Goal: Use online tool/utility: Use online tool/utility

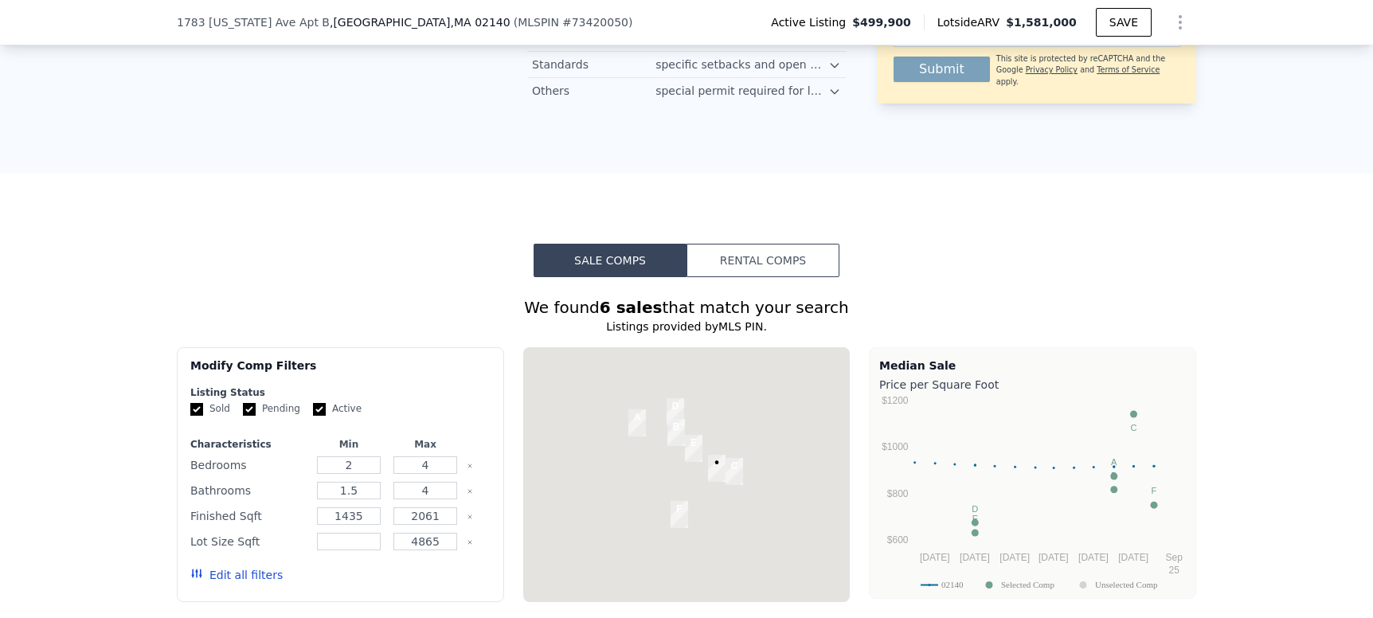
scroll to position [1269, 0]
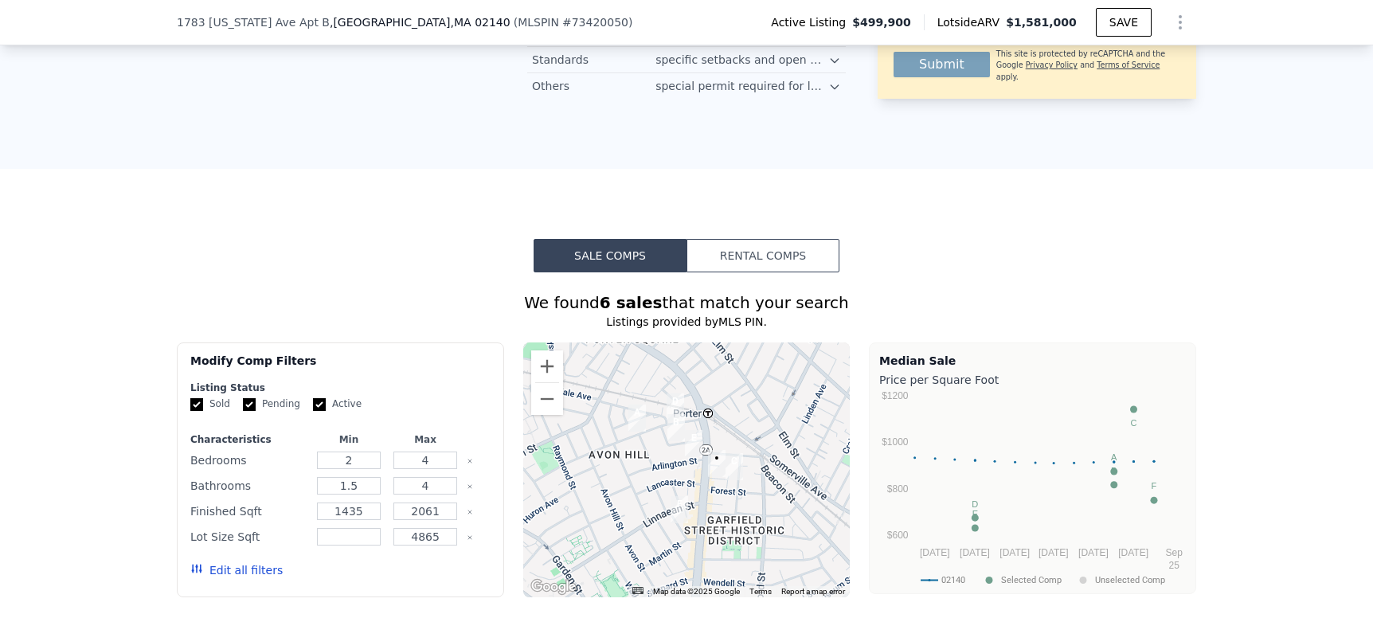
click at [812, 242] on button "Rental Comps" at bounding box center [762, 255] width 153 height 33
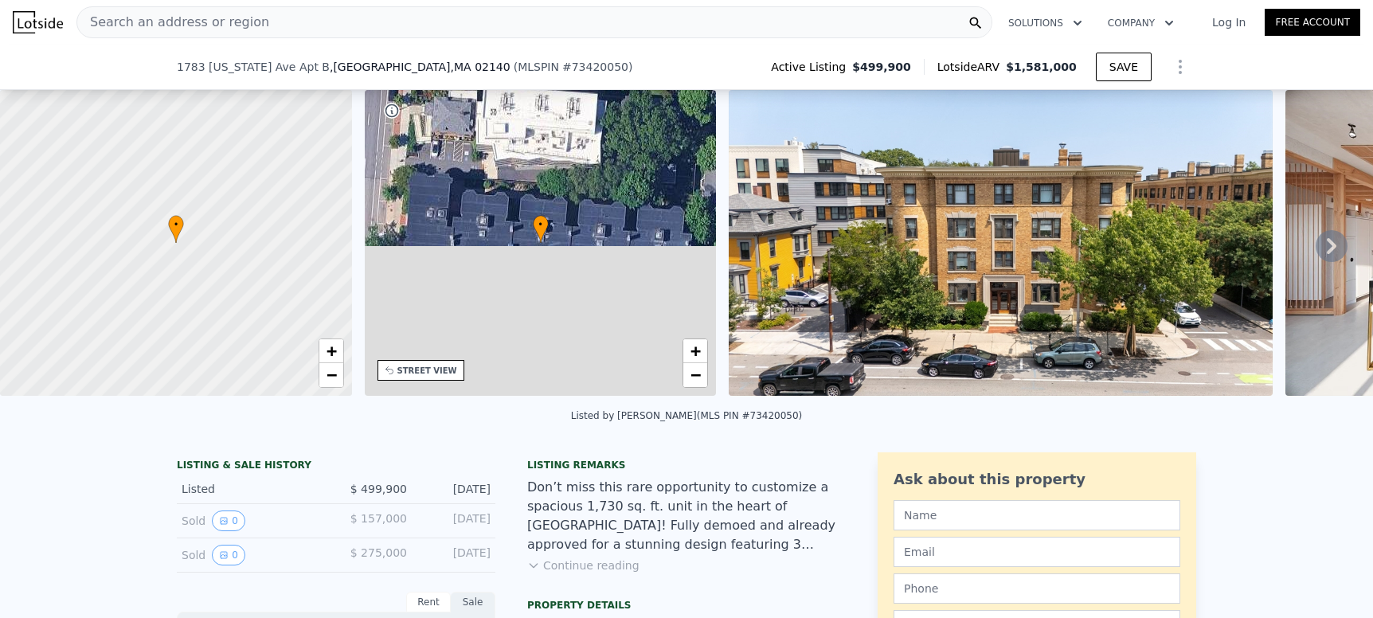
scroll to position [313, 0]
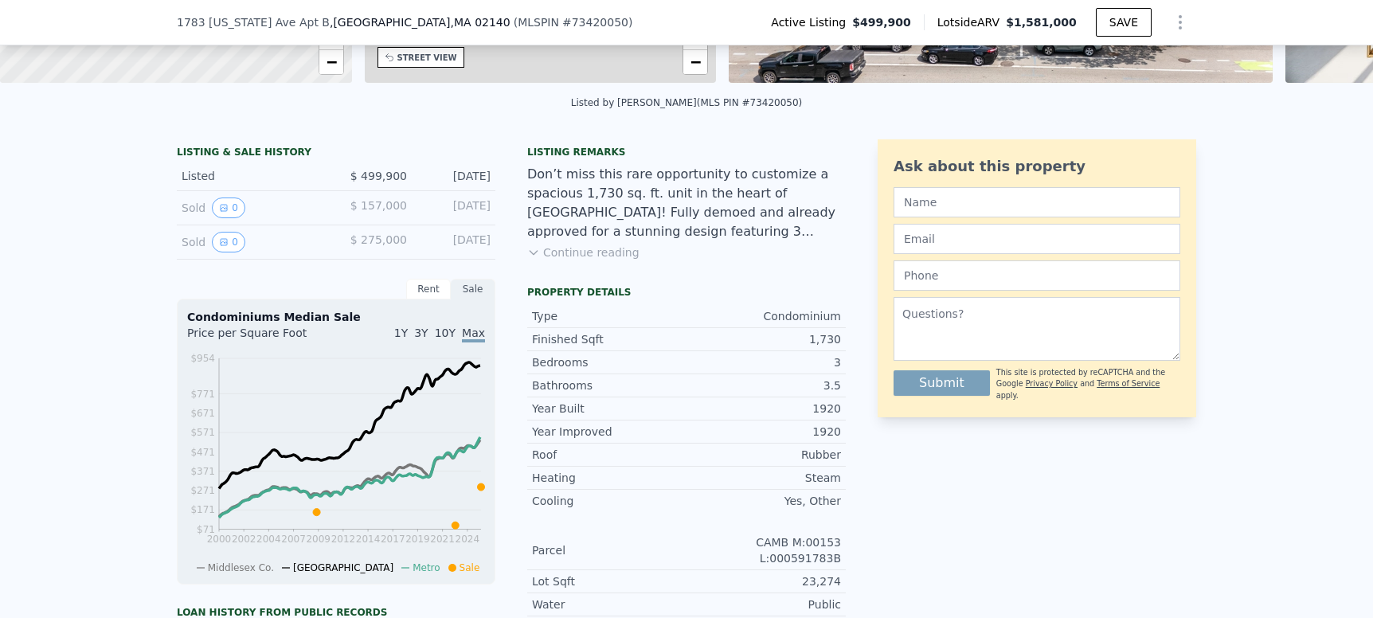
click at [600, 260] on button "Continue reading" at bounding box center [583, 252] width 112 height 16
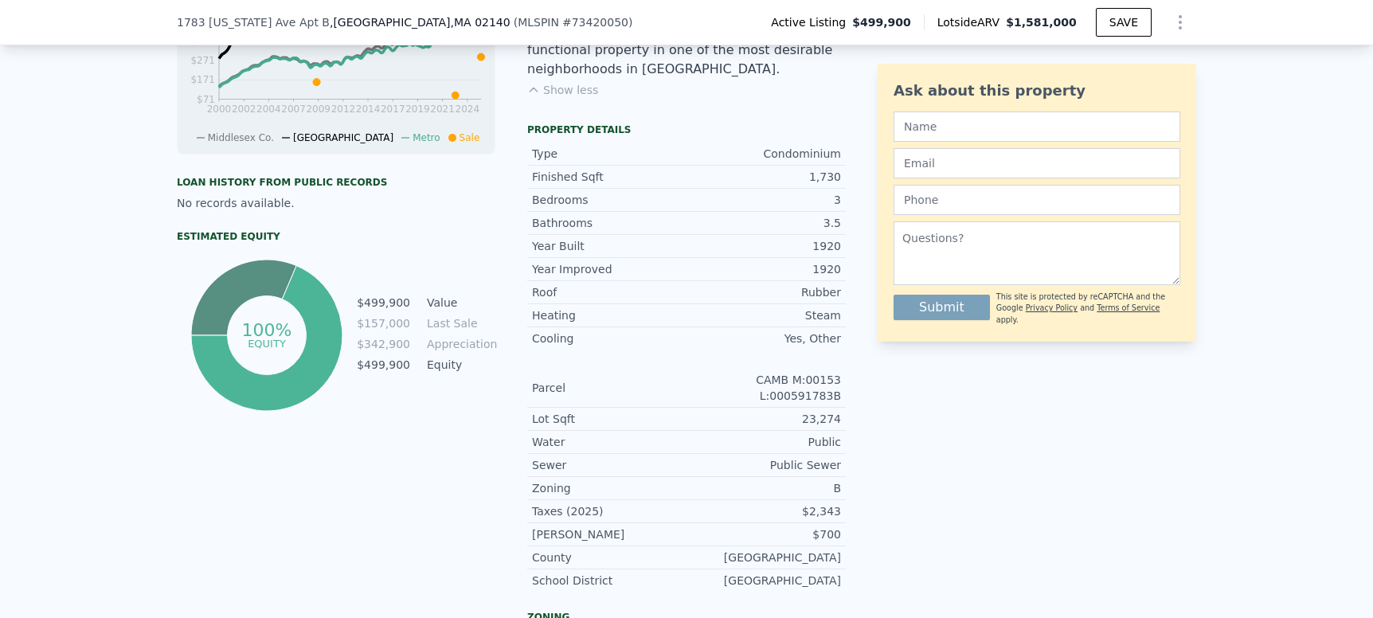
scroll to position [319, 0]
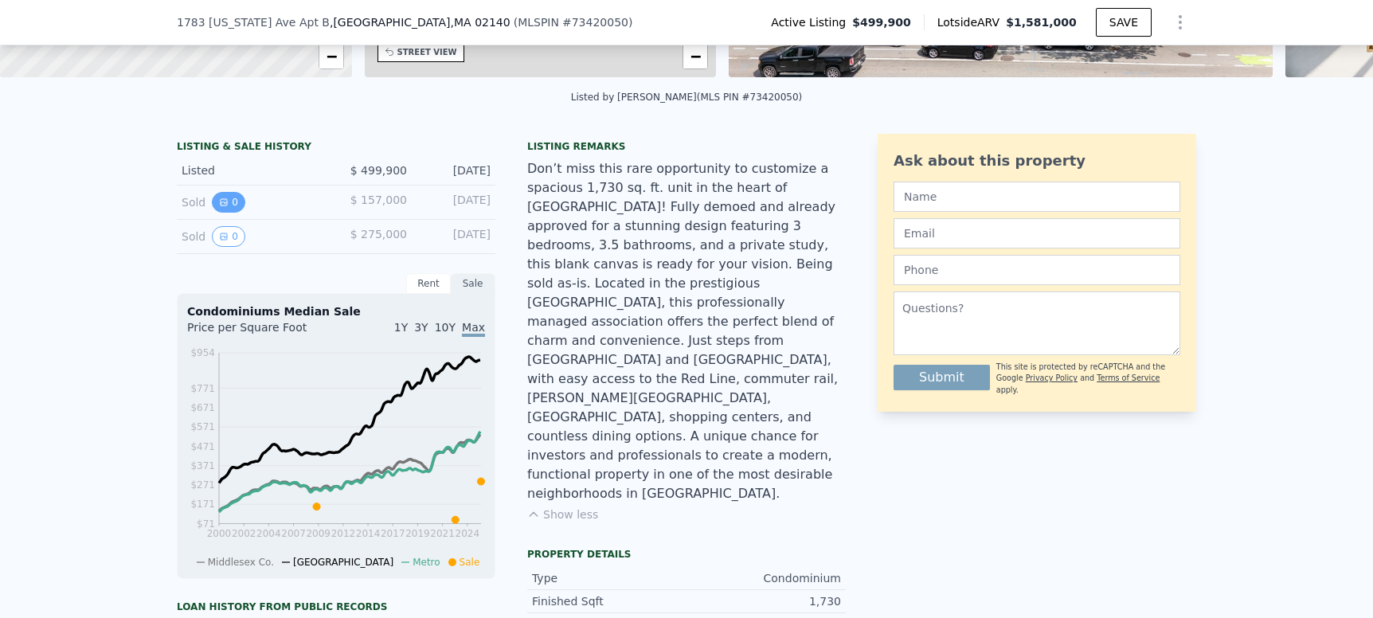
click at [221, 205] on icon "View historical data" at bounding box center [224, 202] width 6 height 6
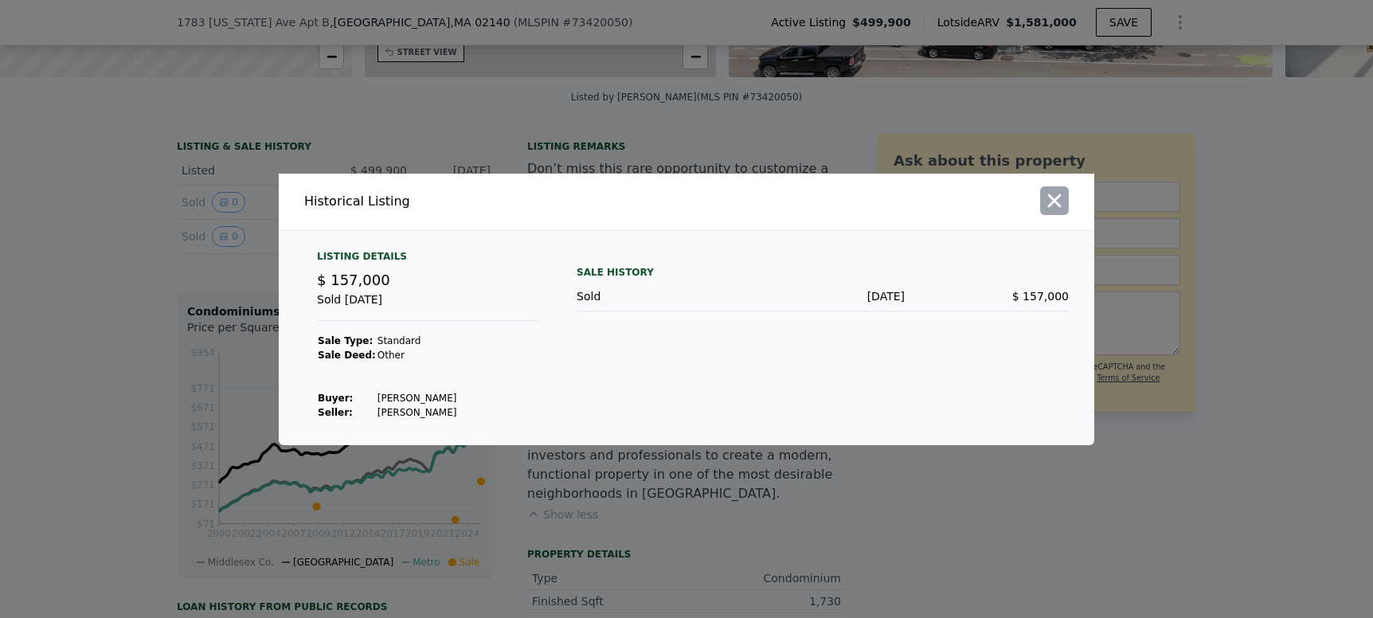
click at [1046, 199] on icon "button" at bounding box center [1054, 201] width 22 height 22
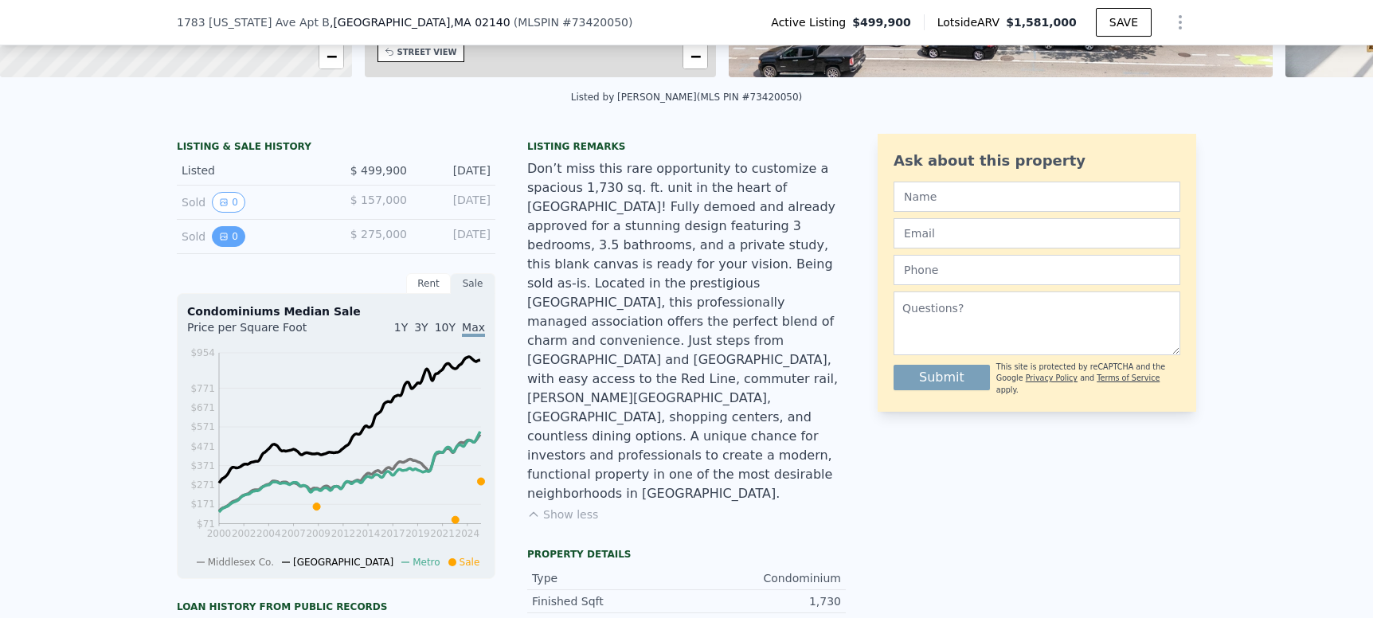
click at [213, 247] on button "0" at bounding box center [228, 236] width 33 height 21
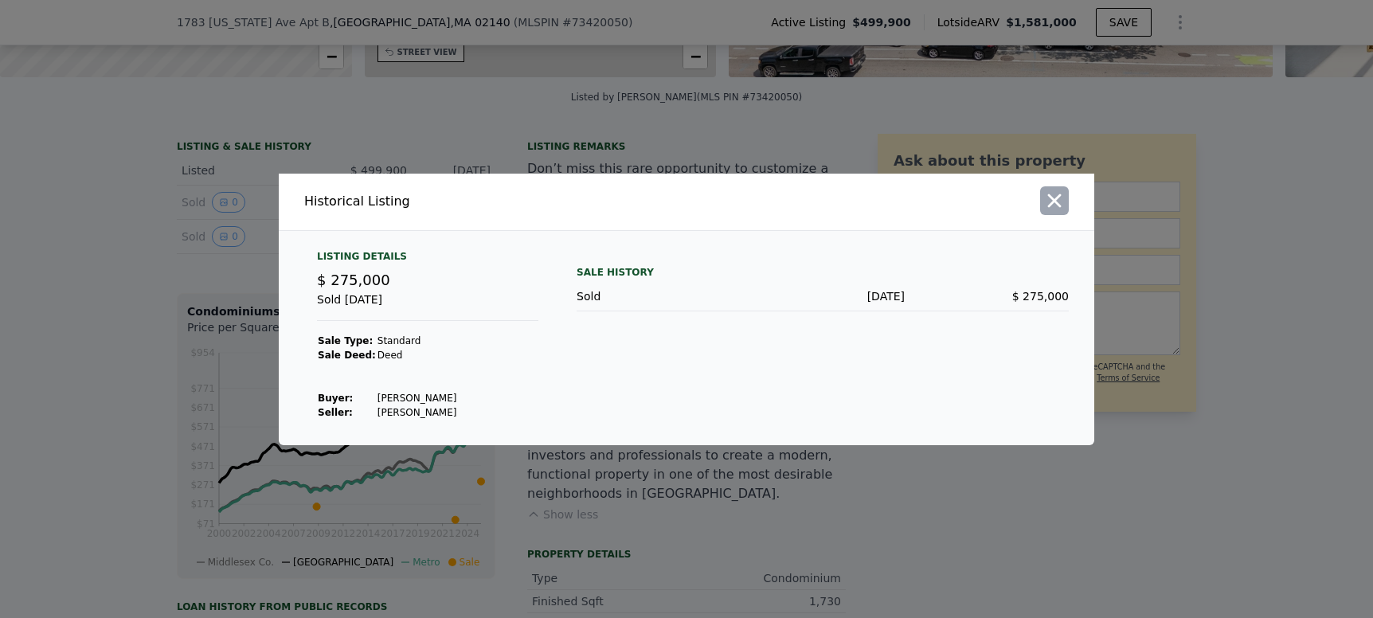
click at [1055, 208] on icon "button" at bounding box center [1054, 201] width 22 height 22
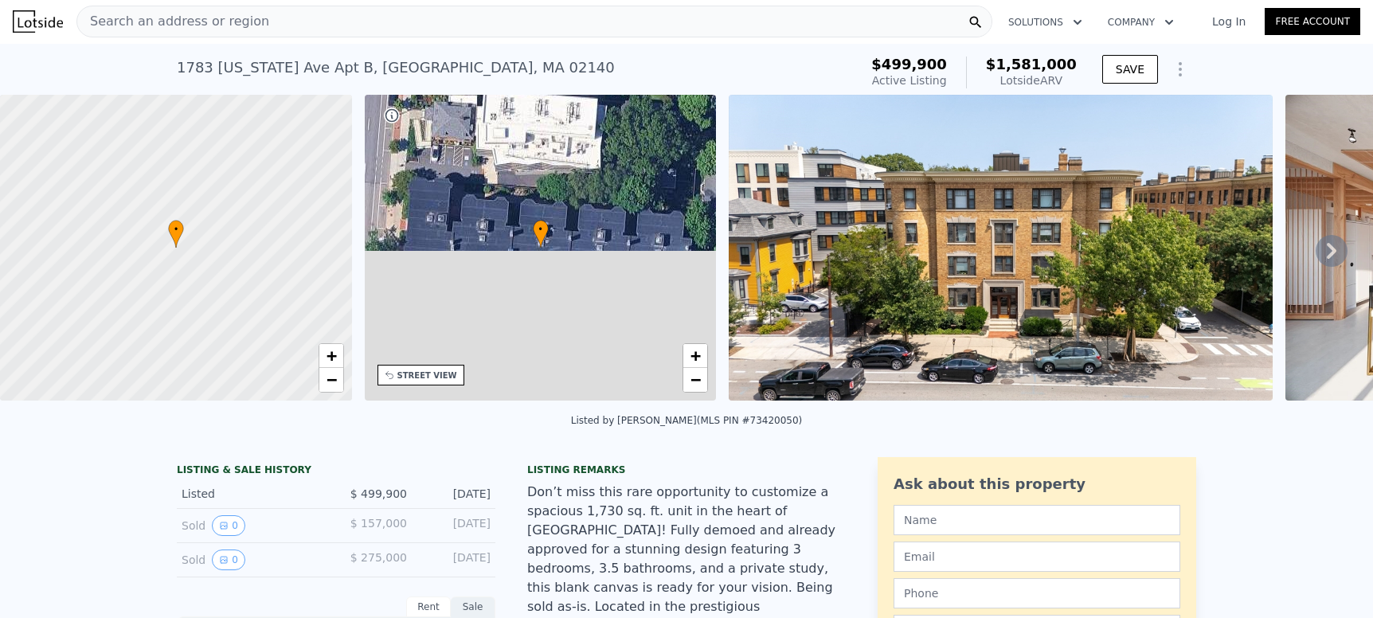
scroll to position [0, 0]
click at [1327, 255] on icon at bounding box center [1332, 252] width 32 height 32
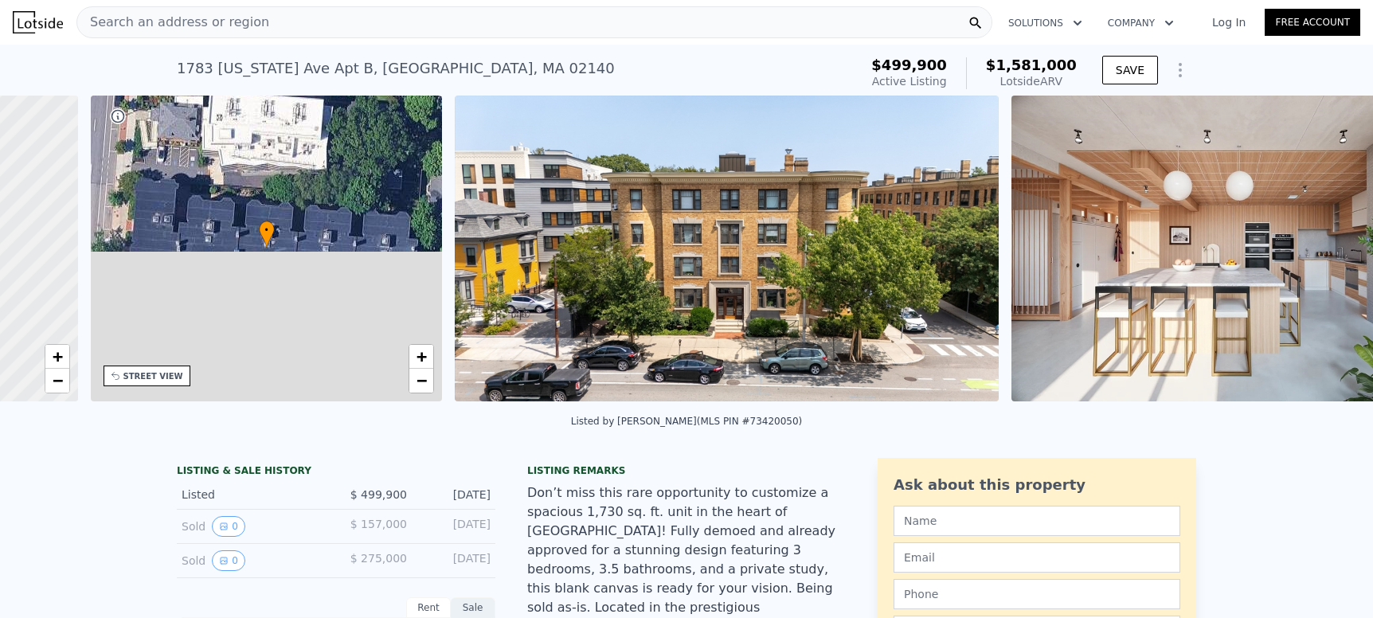
scroll to position [0, 371]
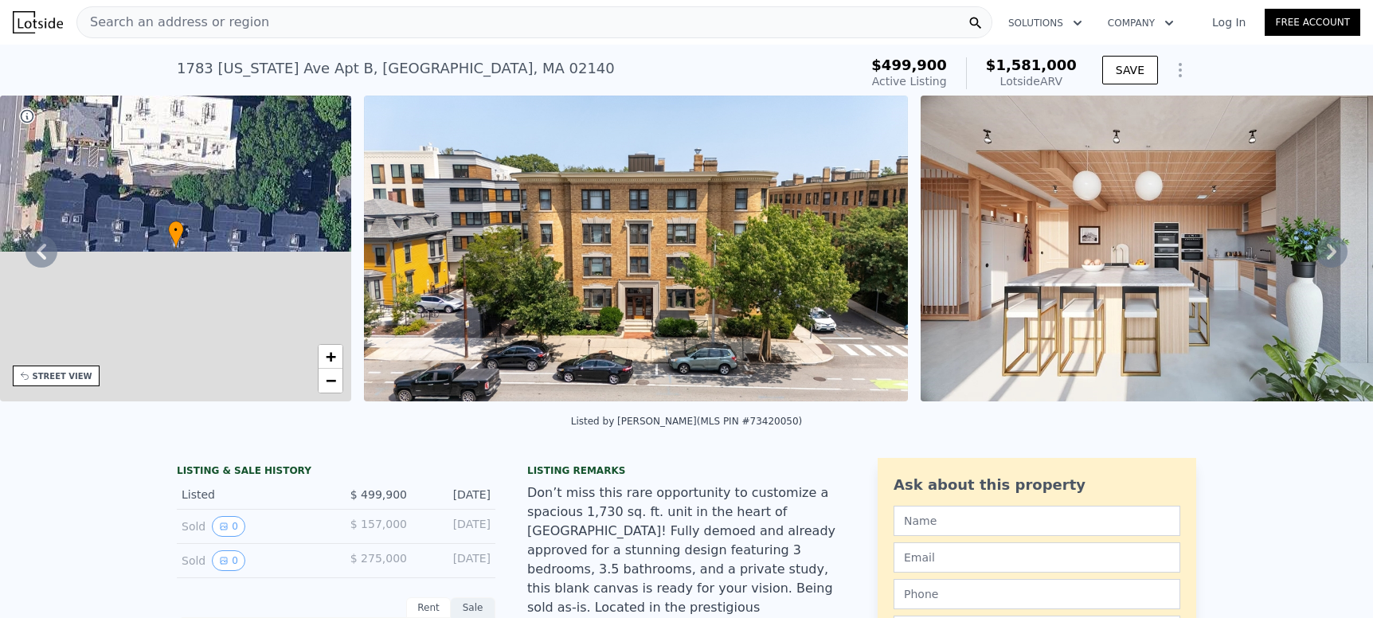
click at [1327, 255] on icon at bounding box center [1332, 252] width 32 height 32
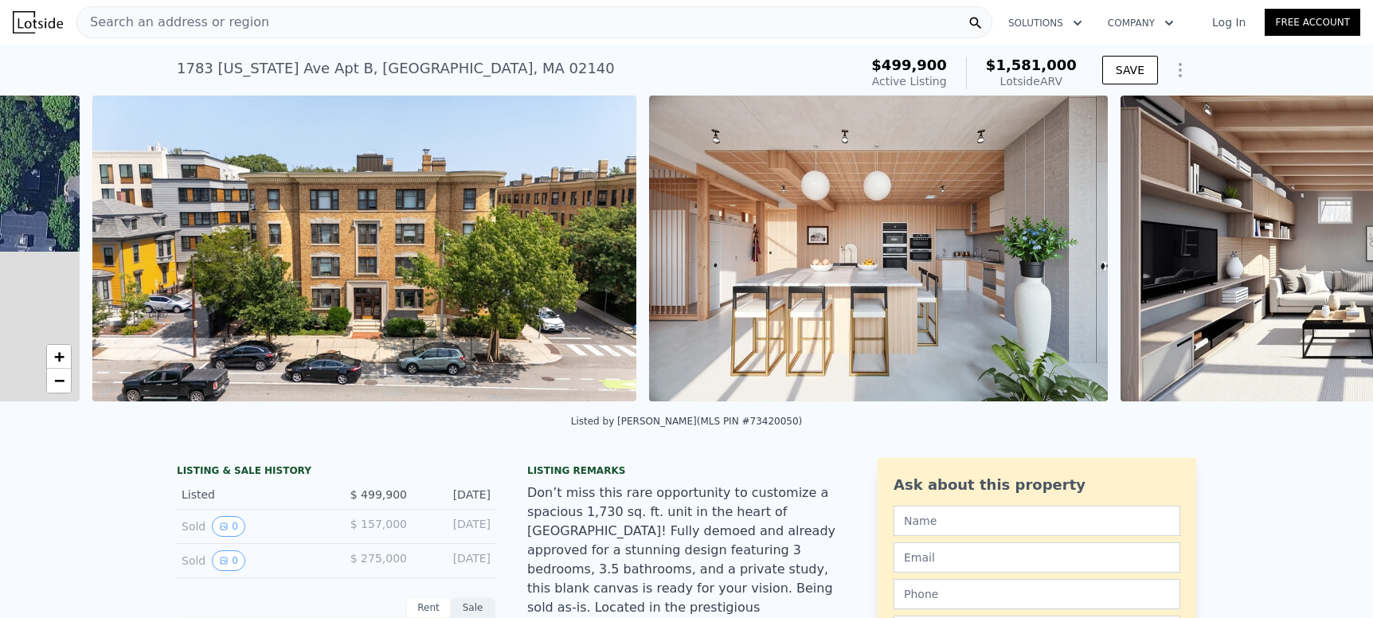
scroll to position [0, 729]
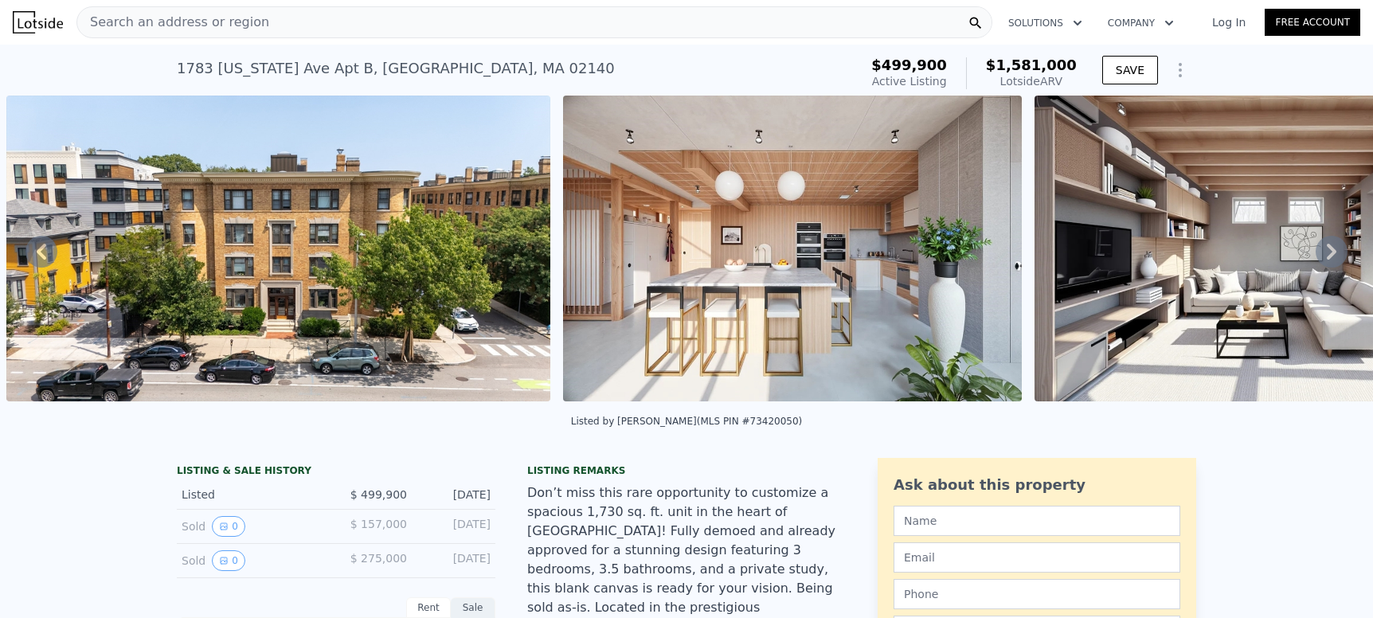
click at [1316, 256] on icon at bounding box center [1332, 252] width 32 height 32
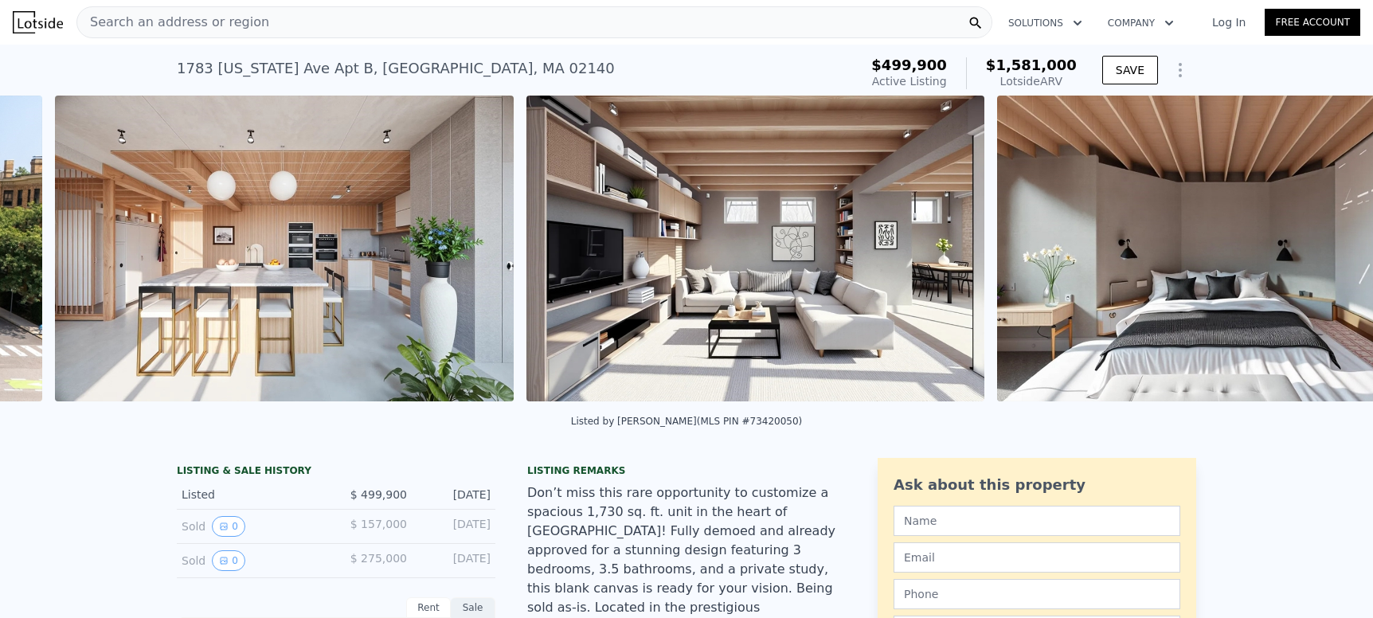
scroll to position [0, 1285]
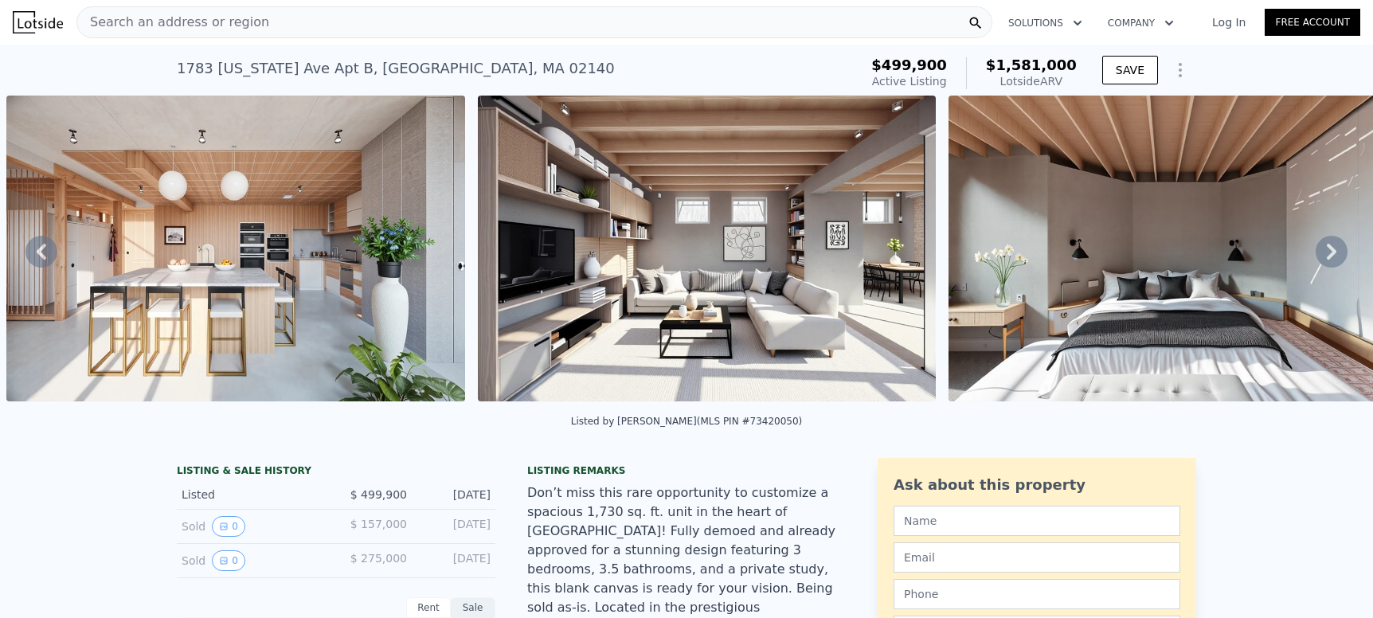
click at [1318, 255] on icon at bounding box center [1332, 252] width 32 height 32
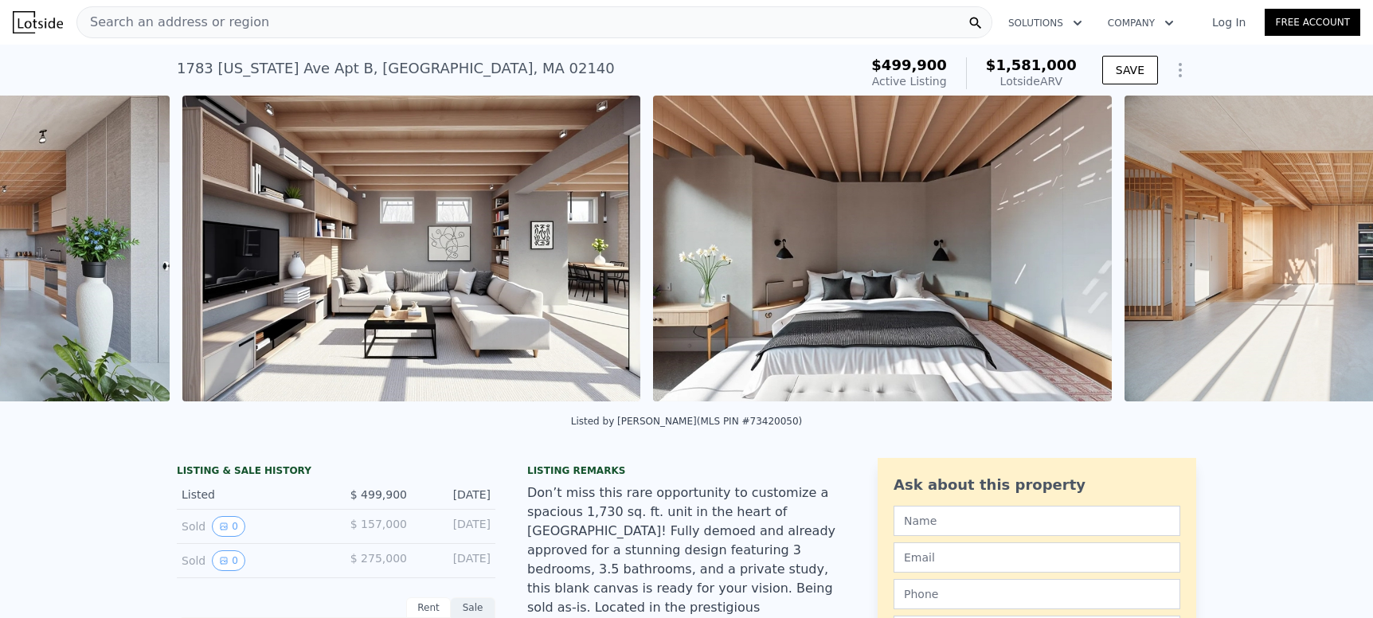
scroll to position [0, 1757]
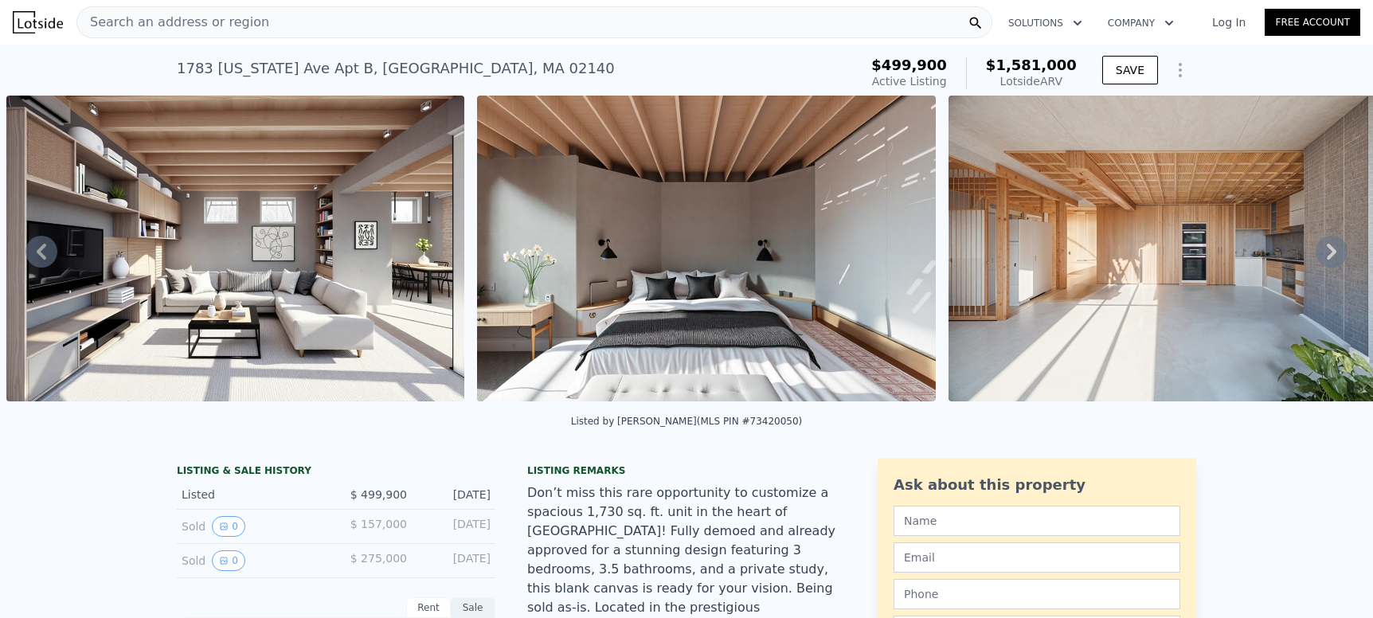
click at [1327, 255] on icon at bounding box center [1332, 252] width 10 height 16
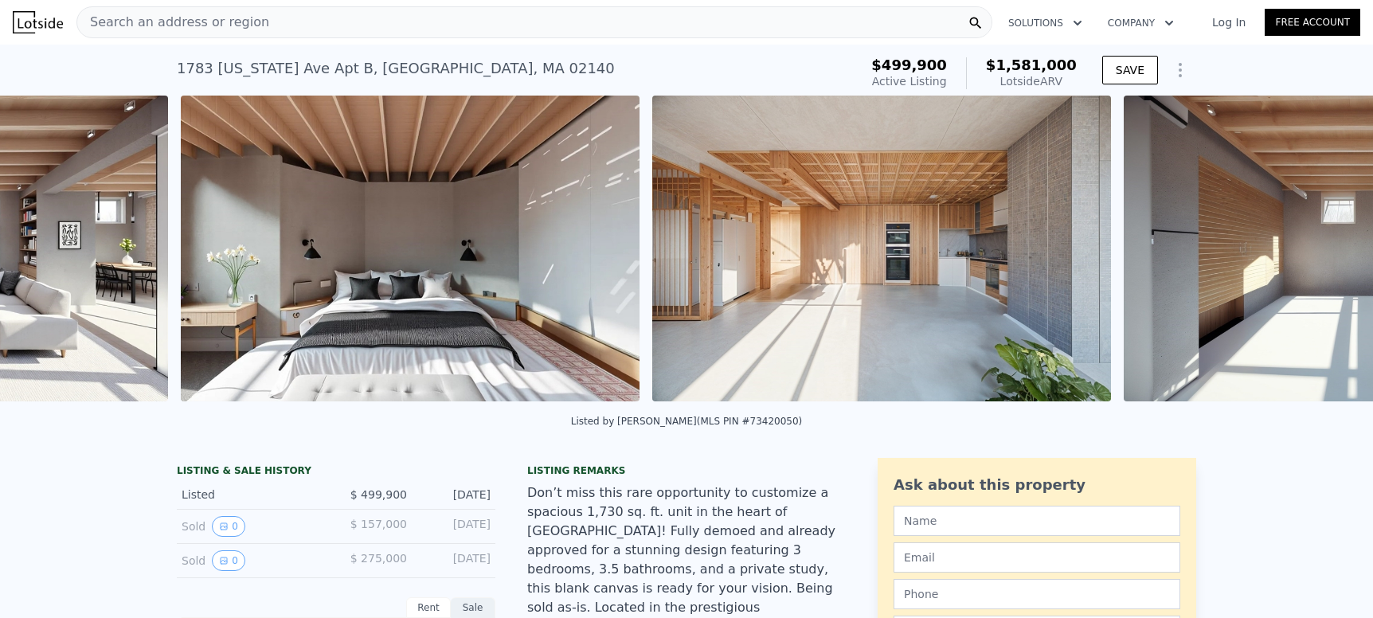
scroll to position [0, 2227]
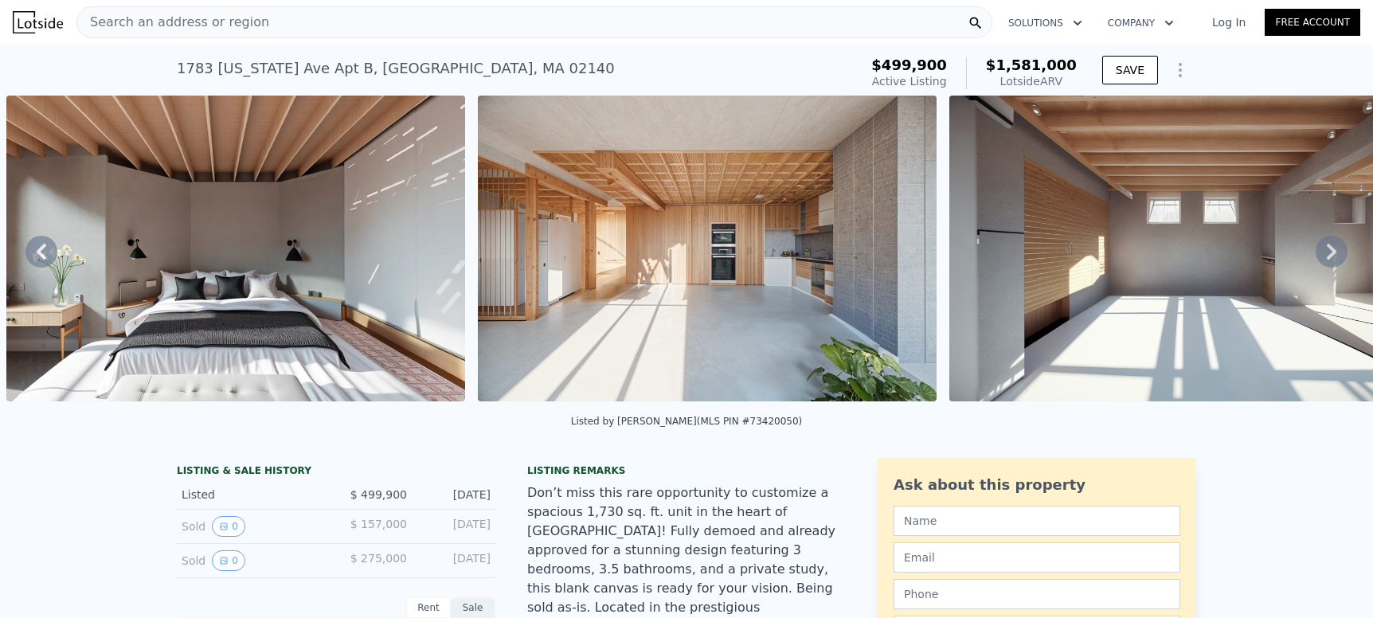
click at [1327, 255] on icon at bounding box center [1332, 252] width 10 height 16
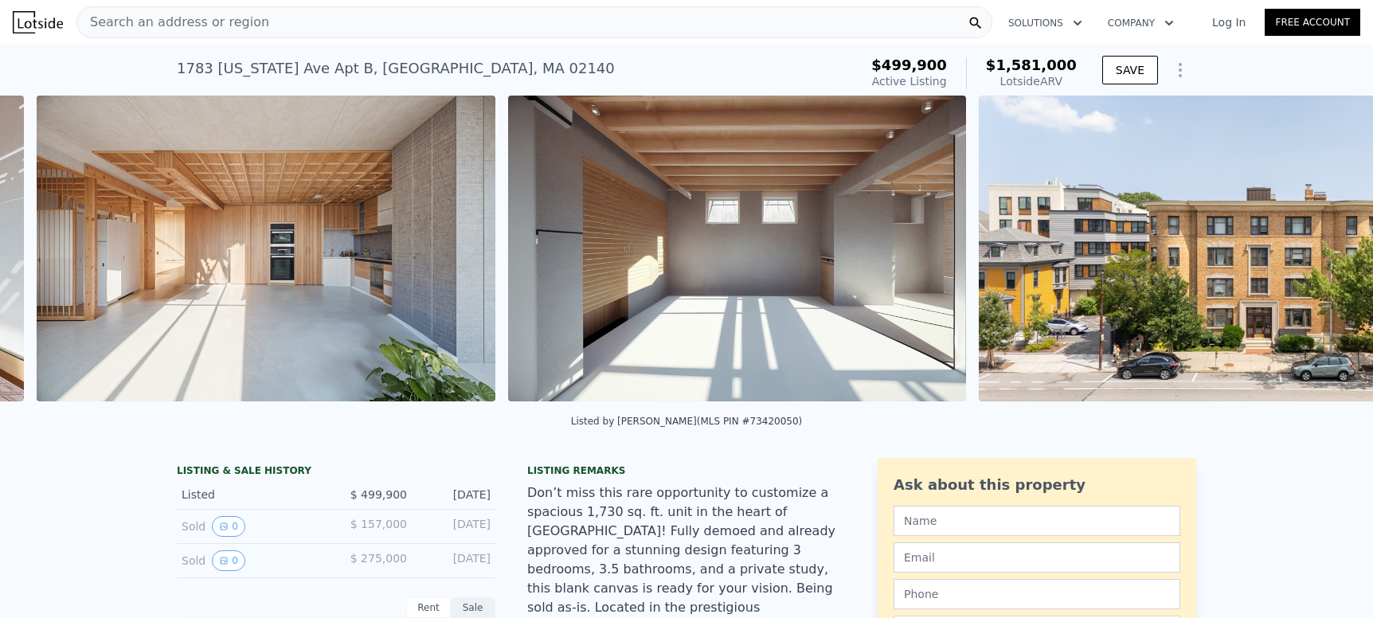
scroll to position [0, 2699]
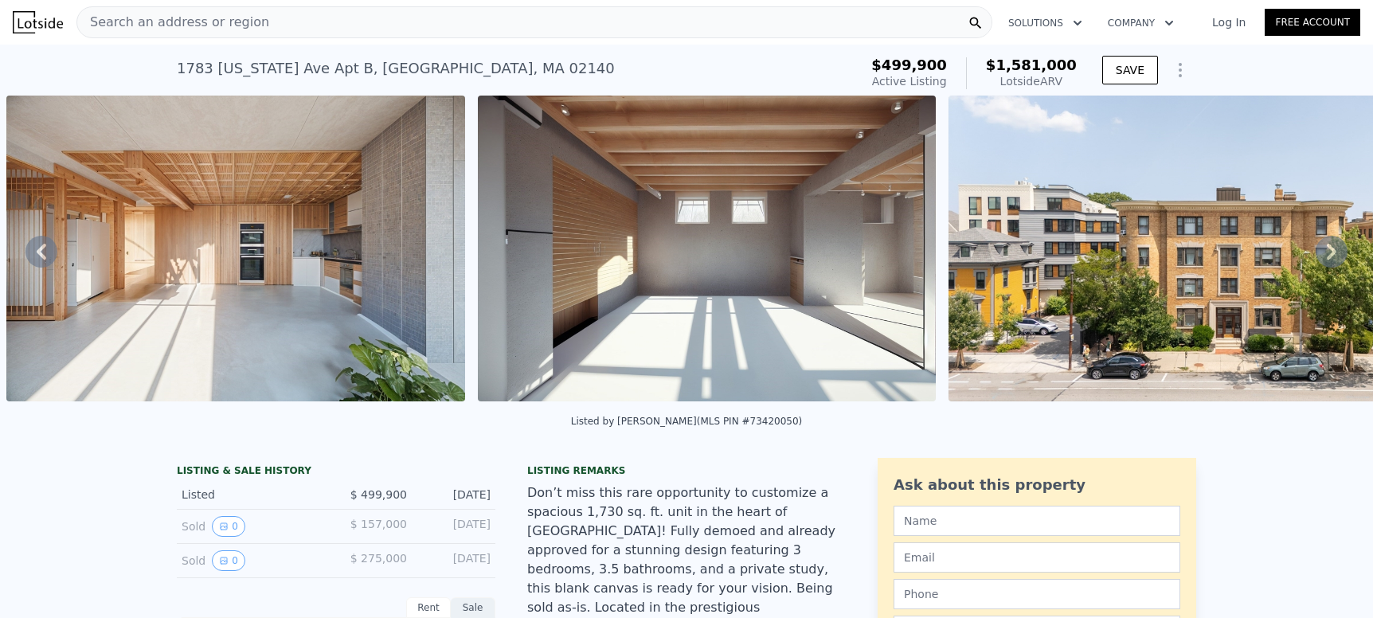
click at [1327, 255] on icon at bounding box center [1332, 252] width 10 height 16
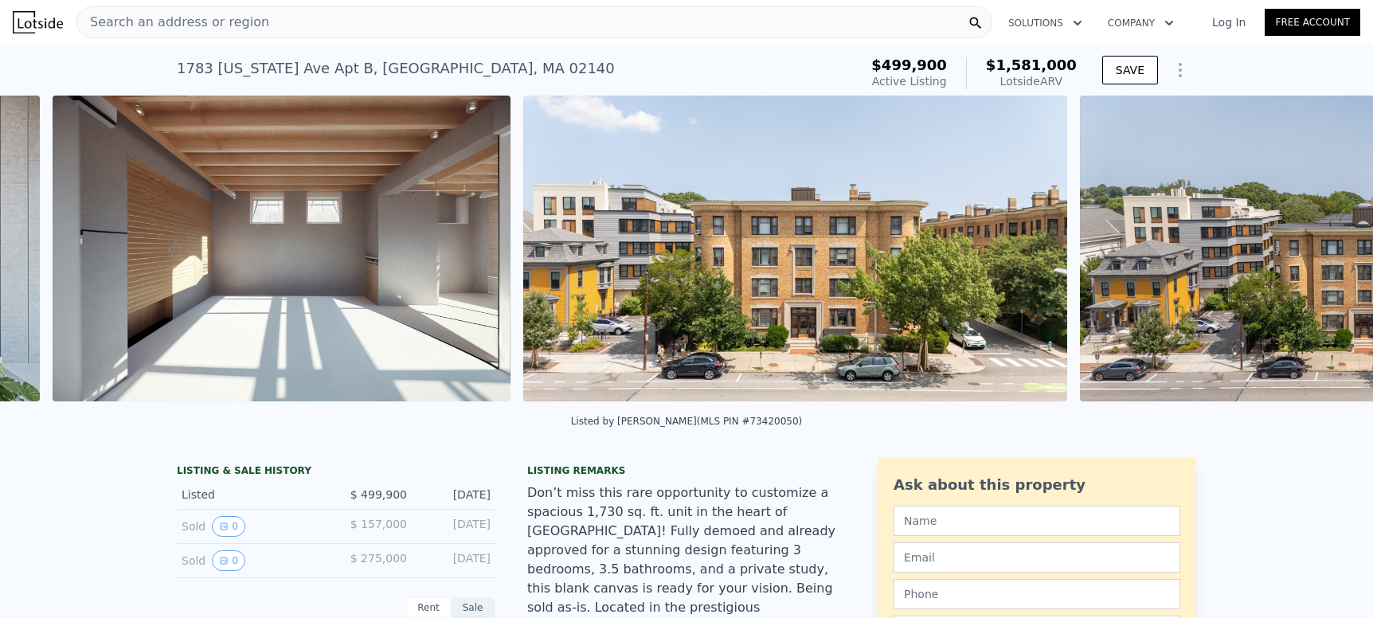
scroll to position [0, 3170]
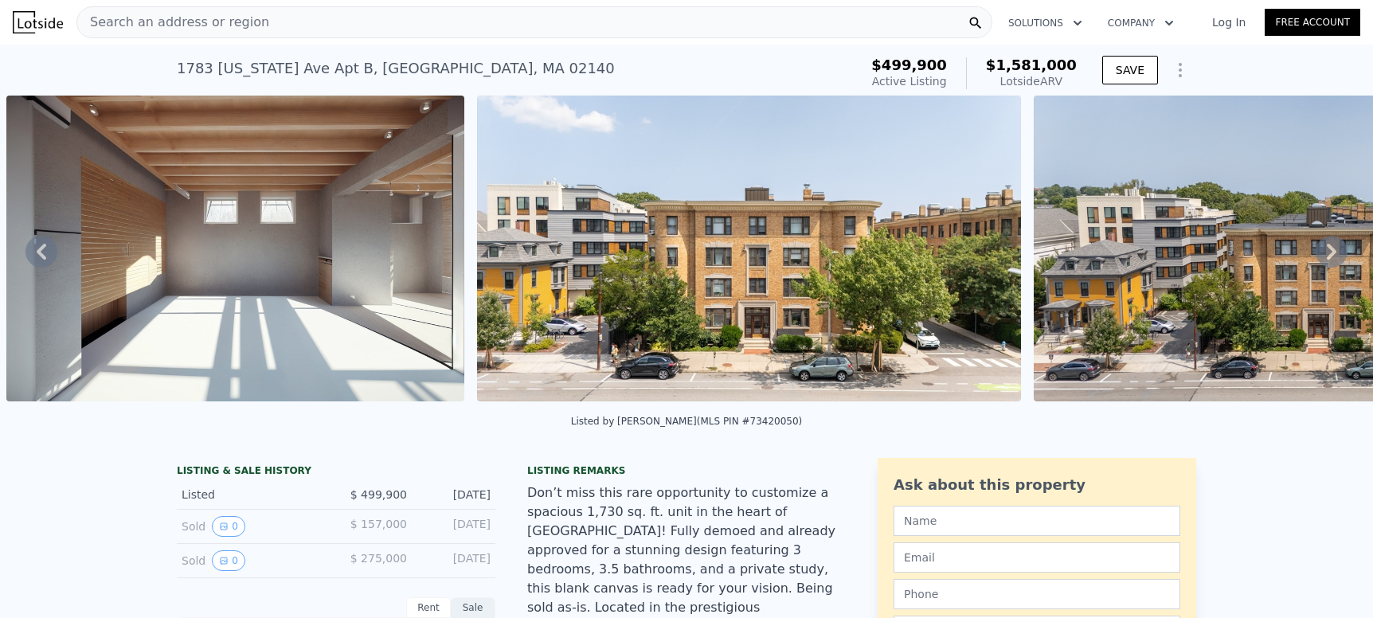
click at [1327, 255] on icon at bounding box center [1332, 252] width 10 height 16
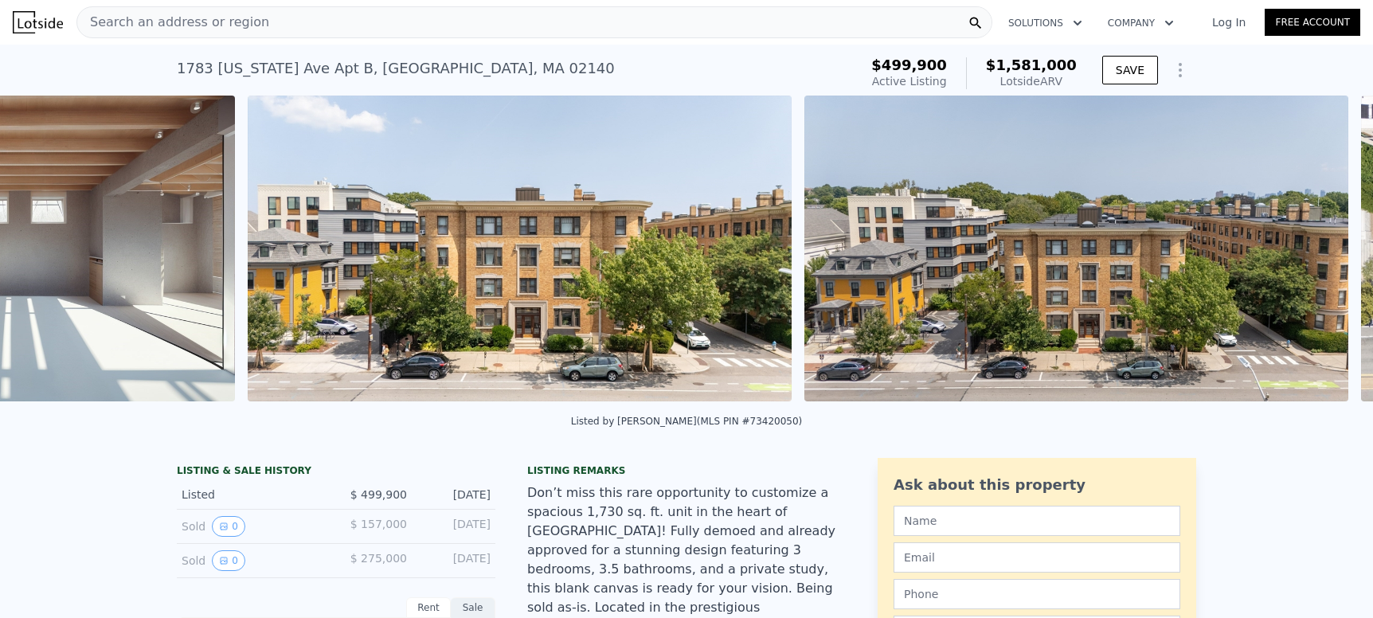
scroll to position [0, 3641]
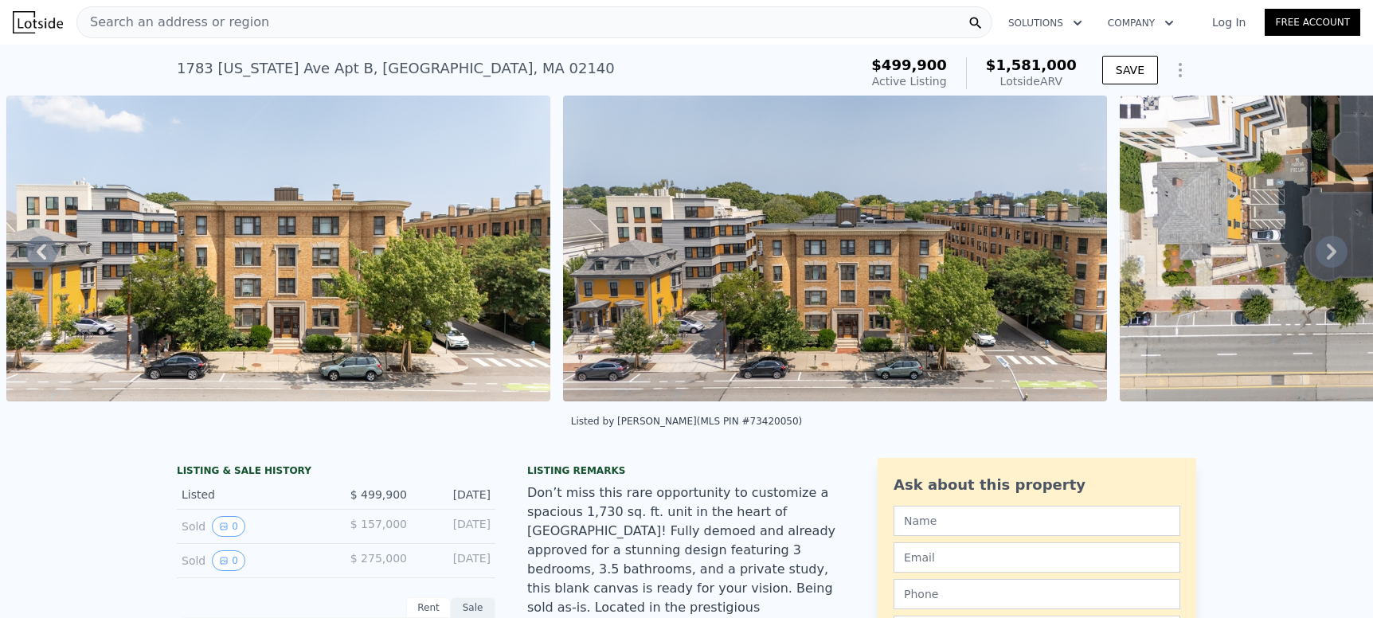
click at [1327, 255] on icon at bounding box center [1332, 252] width 10 height 16
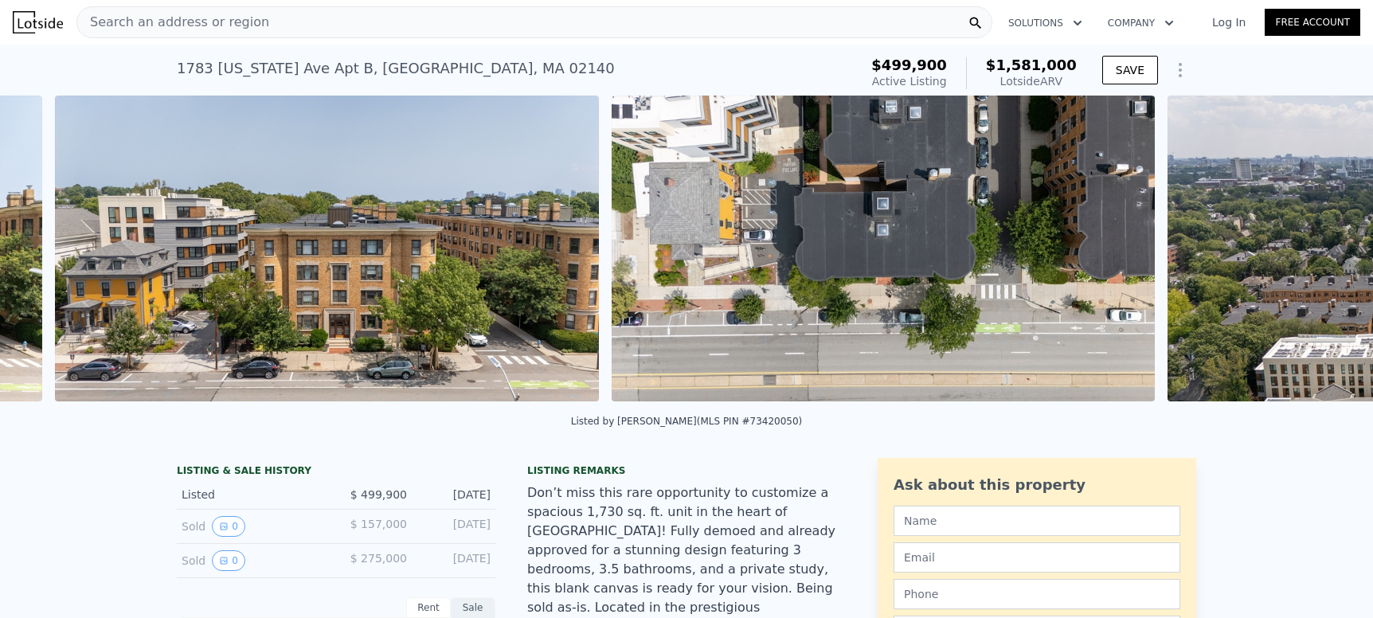
scroll to position [0, 4197]
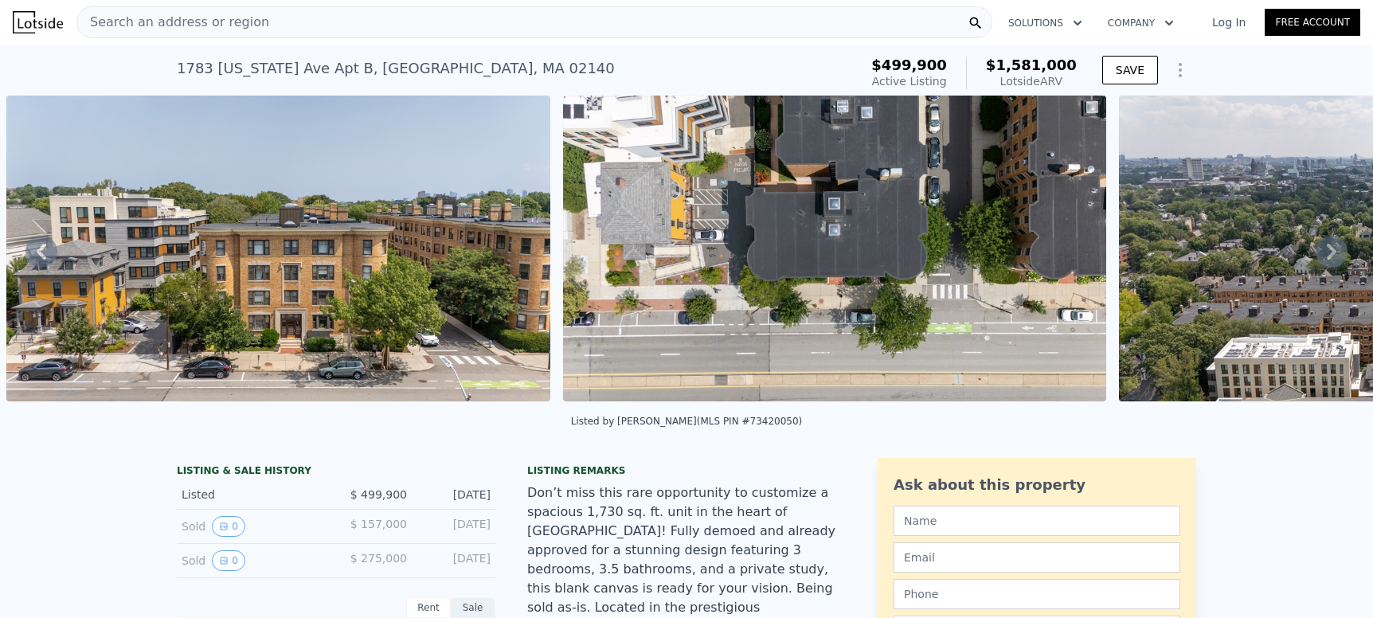
click at [1327, 255] on icon at bounding box center [1332, 252] width 10 height 16
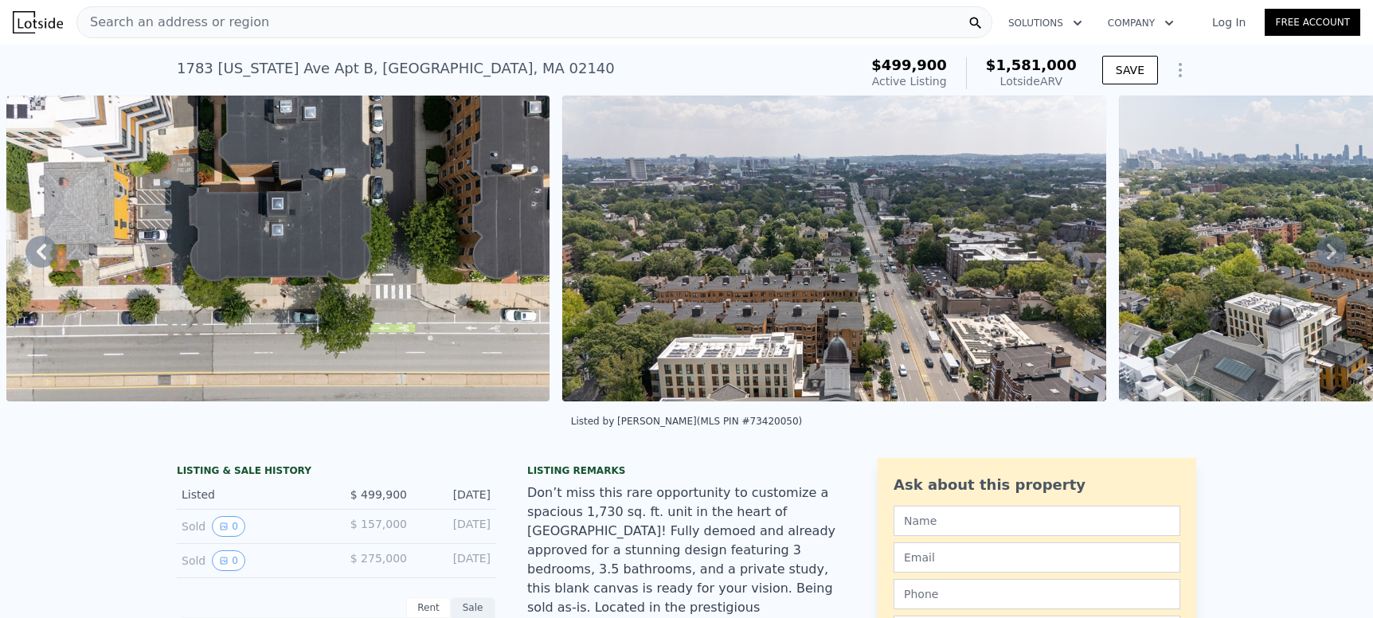
click at [1323, 255] on icon at bounding box center [1332, 252] width 32 height 32
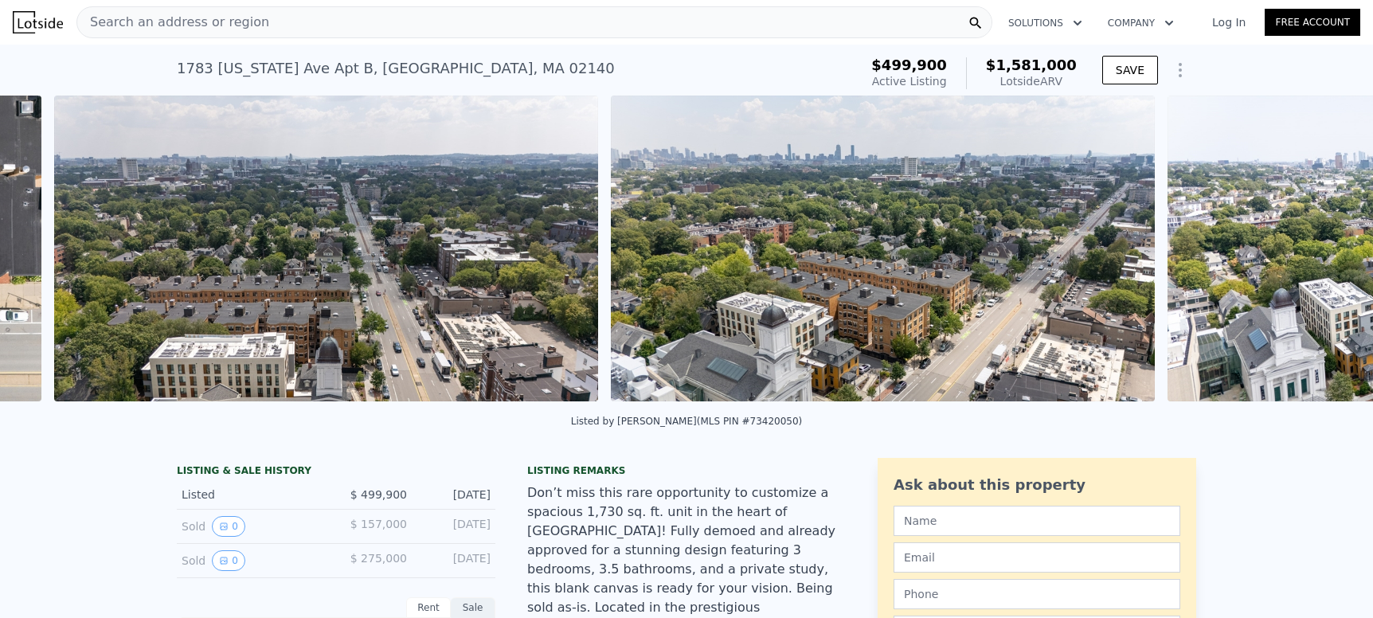
scroll to position [0, 5310]
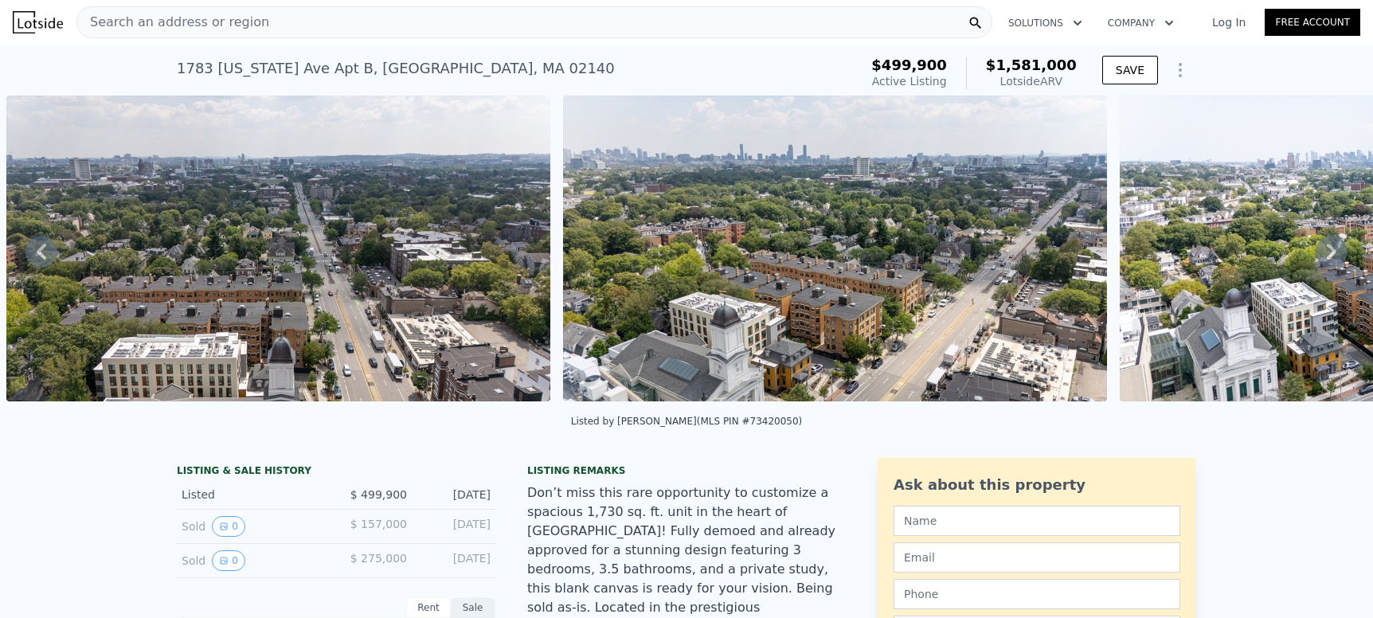
click at [1323, 255] on div "• + − • + − STREET VIEW Loading... SATELLITE VIEW" at bounding box center [686, 251] width 1373 height 311
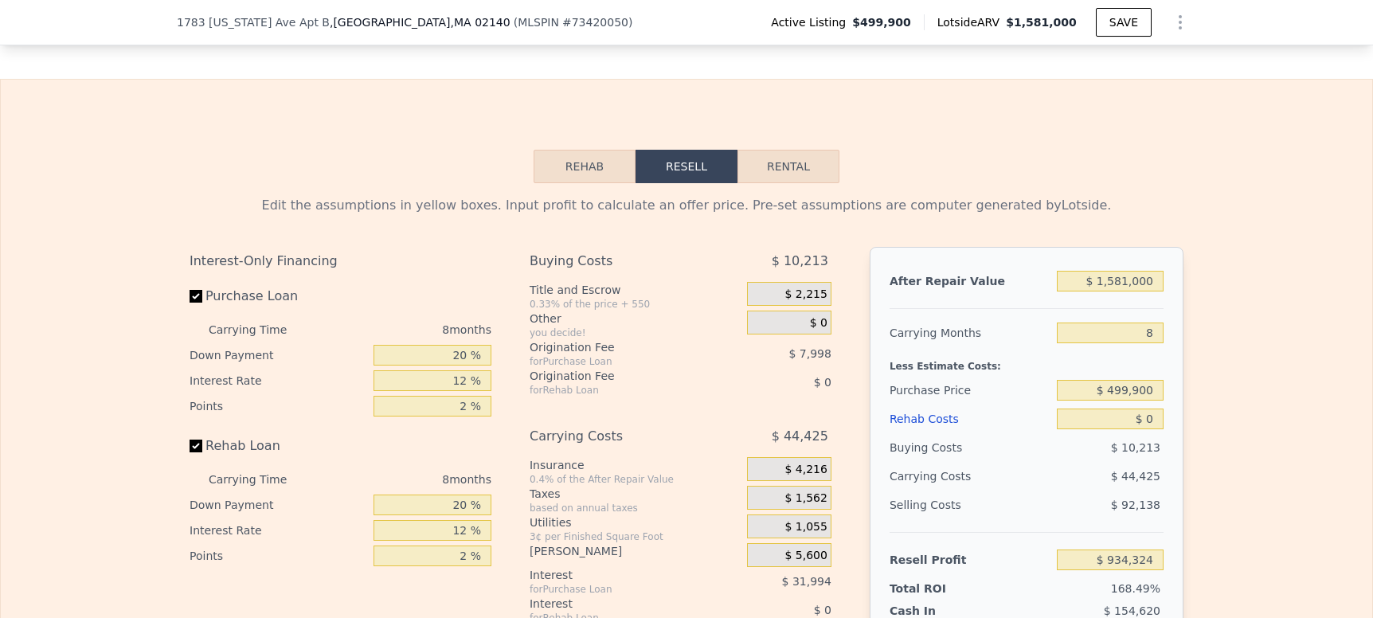
scroll to position [2649, 0]
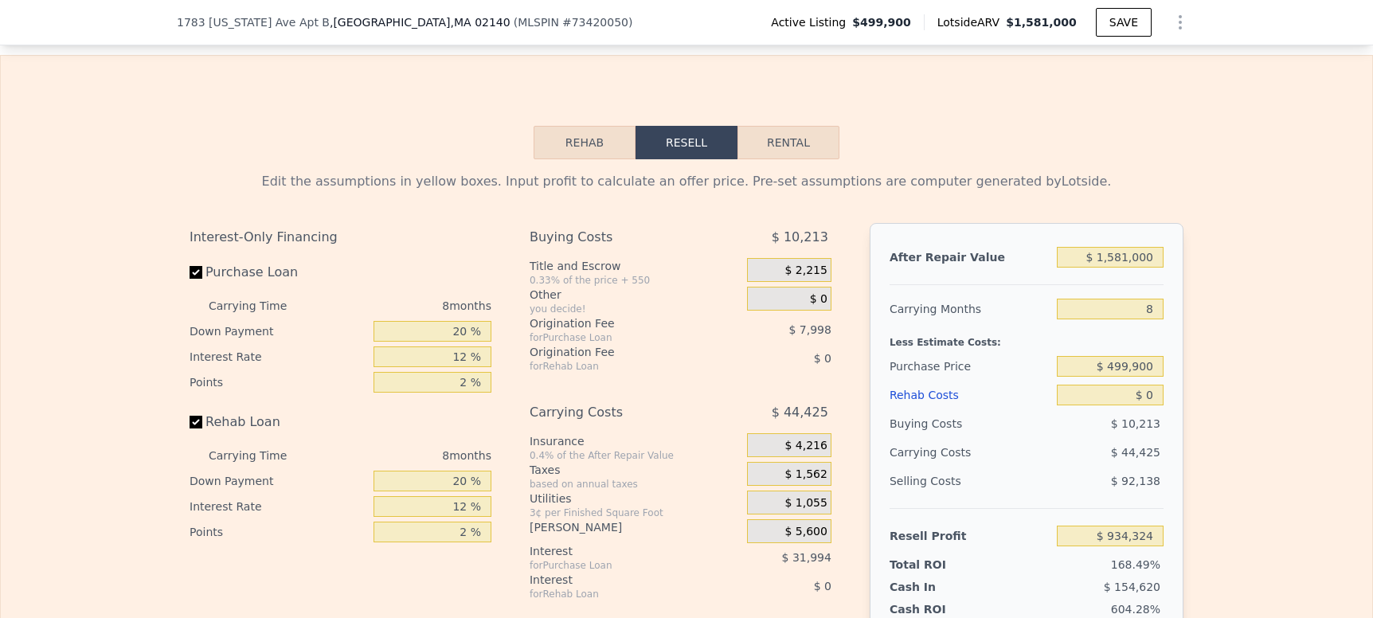
click at [793, 126] on button "Rental" at bounding box center [788, 142] width 102 height 33
select select "30"
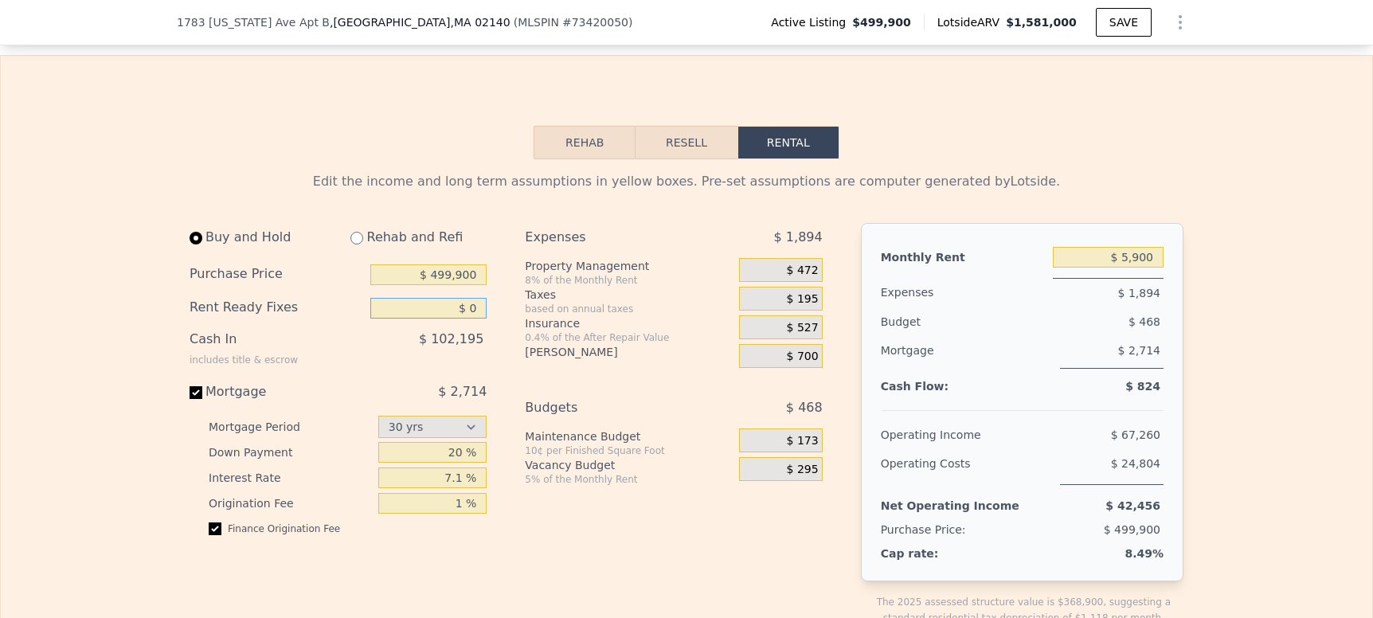
click at [467, 298] on input "$ 0" at bounding box center [428, 308] width 116 height 21
type input "$ 150,000"
drag, startPoint x: 668, startPoint y: 460, endPoint x: 702, endPoint y: 469, distance: 35.3
click at [671, 465] on div "Expenses $ 1,894 Property Management 8% of the Monthly Rent $ 472 Taxes based o…" at bounding box center [680, 437] width 310 height 428
click at [459, 467] on input "7.1 %" at bounding box center [432, 477] width 109 height 21
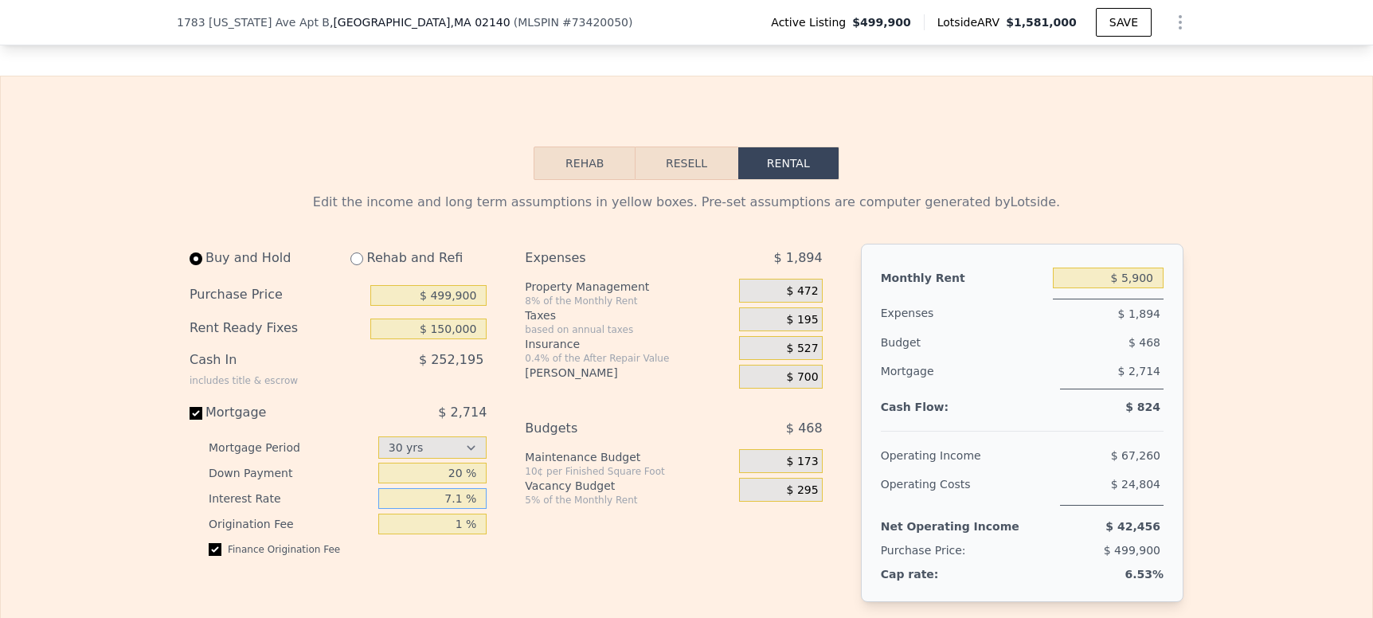
scroll to position [2437, 0]
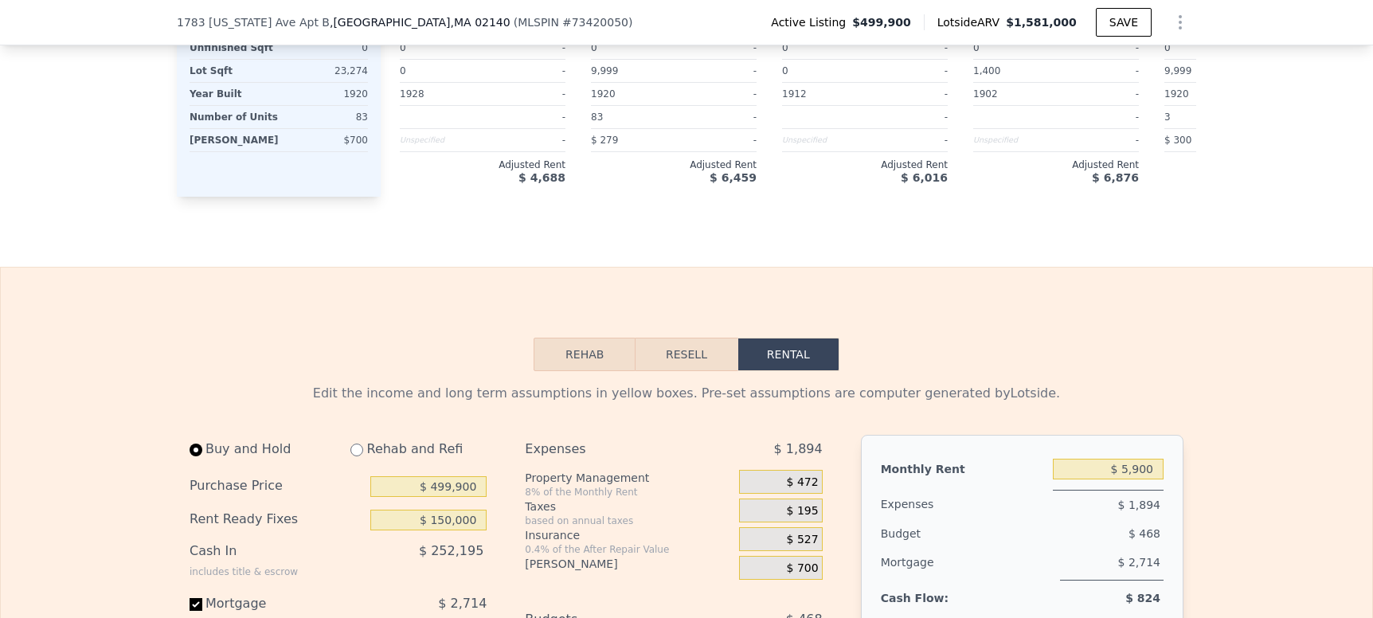
click at [674, 338] on button "Resell" at bounding box center [685, 354] width 101 height 33
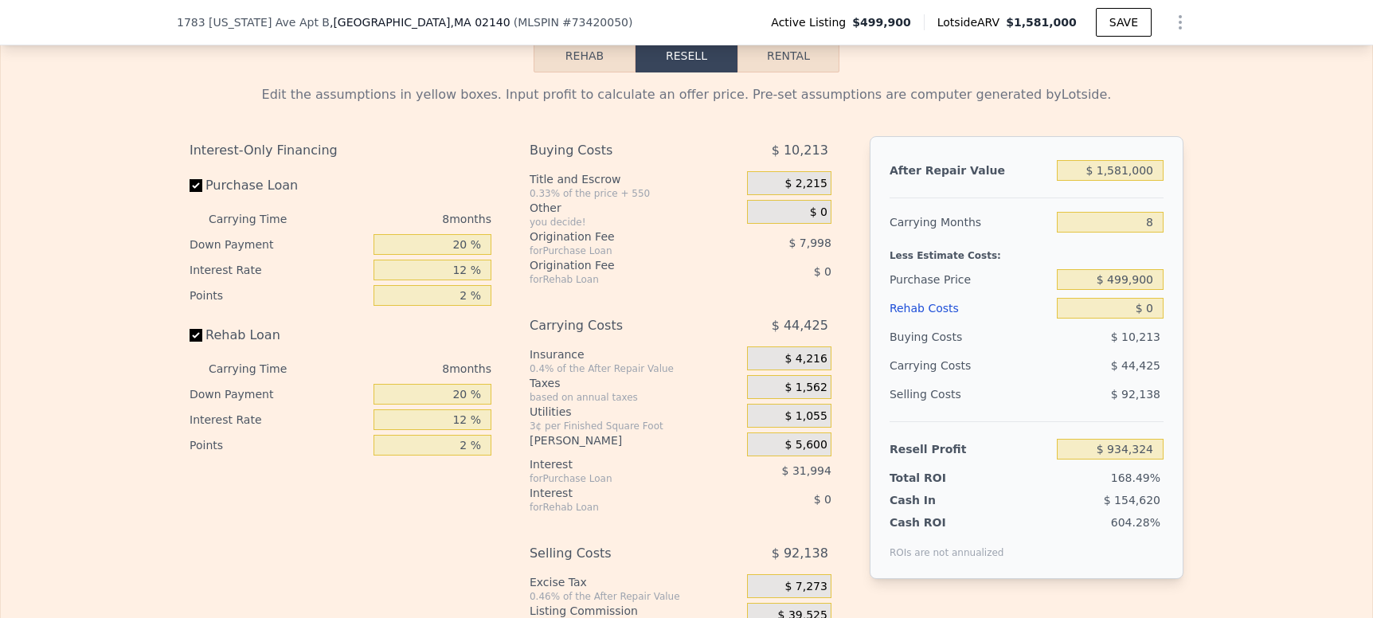
scroll to position [2649, 0]
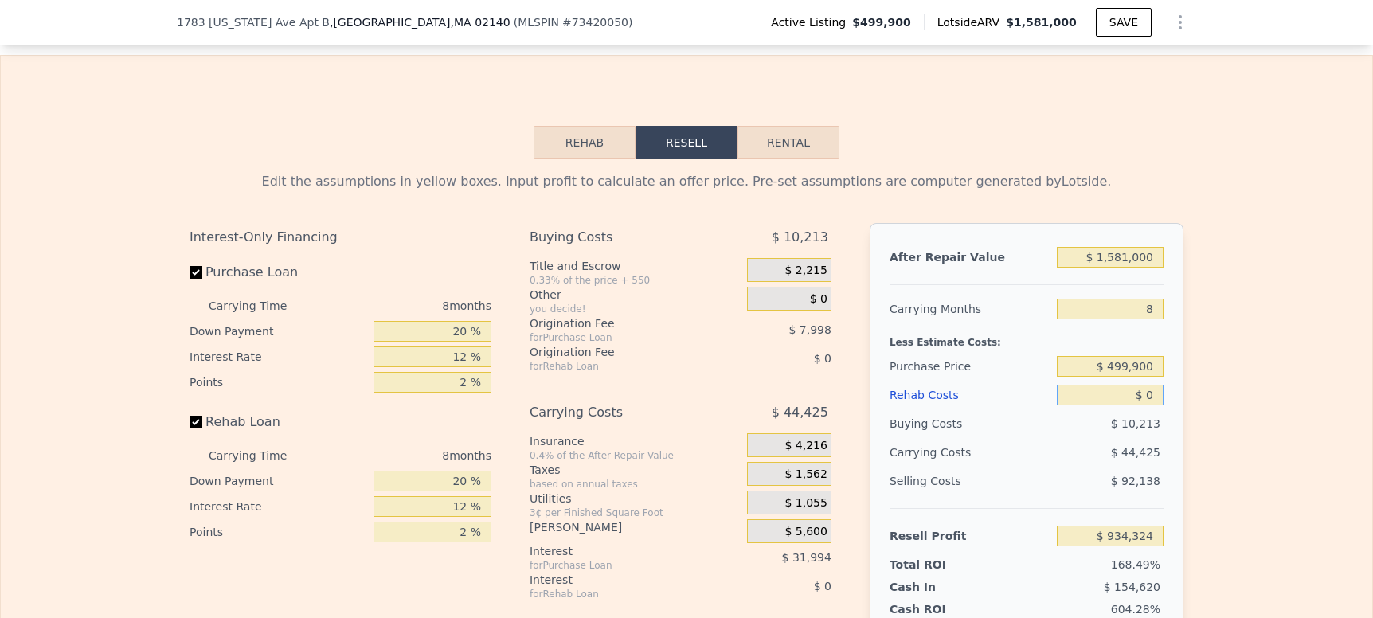
click at [1148, 385] on input "$ 0" at bounding box center [1110, 395] width 107 height 21
type input "$ 01"
type input "$ 934,323"
type input "$ 015"
type input "$ 934,309"
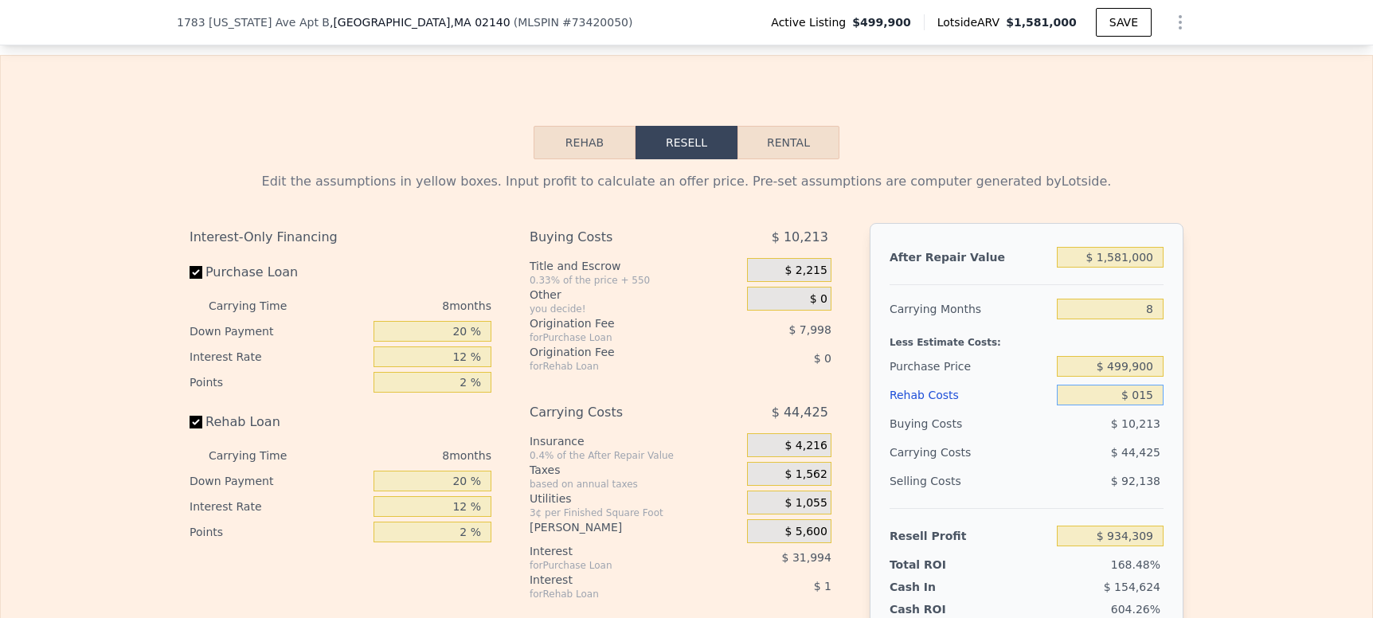
type input "$ 0150"
type input "$ 934,164"
type input "$ 01,500"
type input "$ 932,704"
type input "$ 015,000"
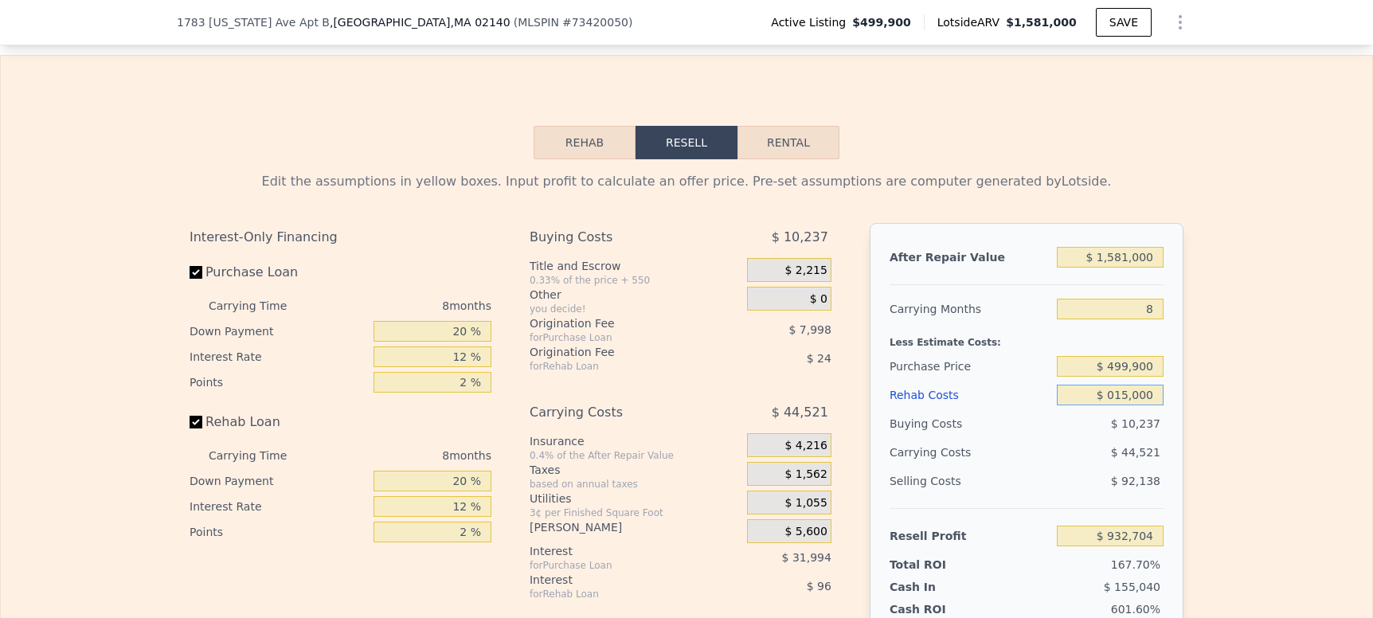
type input "$ 918,124"
type input "$ 0150,000"
type input "$ 772,324"
click at [1200, 336] on div "Edit the assumptions in yellow boxes. Input profit to calculate an offer price.…" at bounding box center [686, 467] width 1371 height 616
type input "$ 150,000"
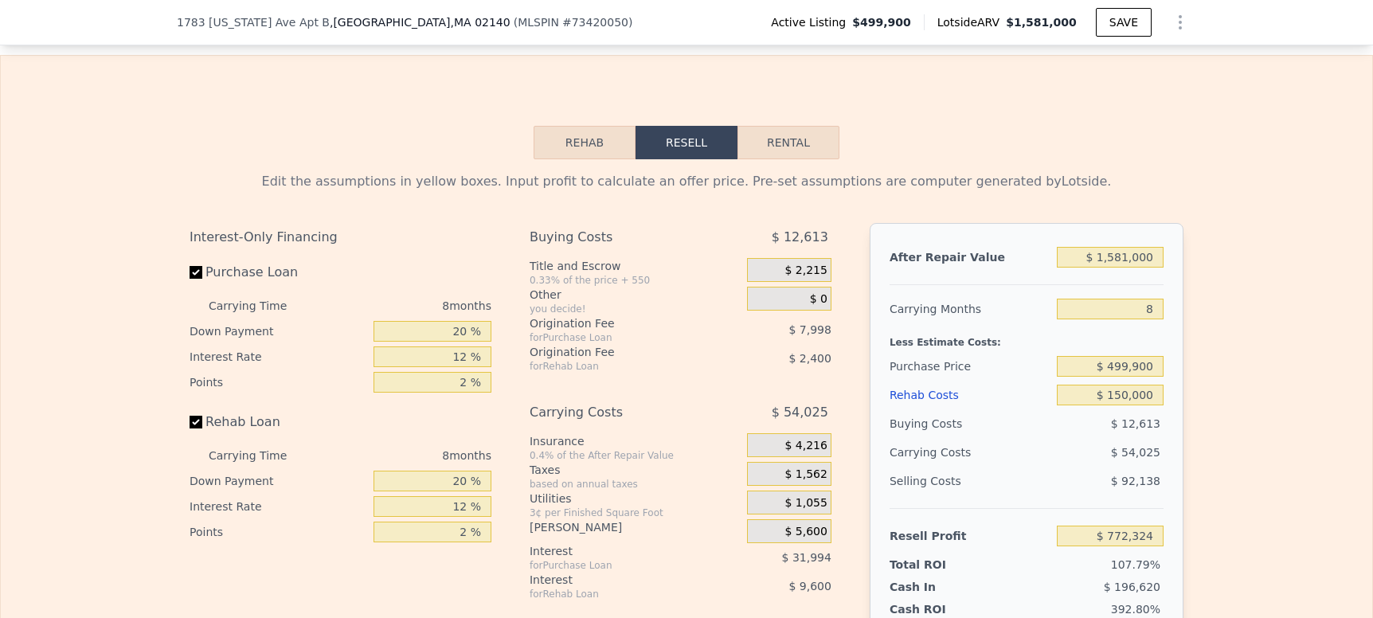
scroll to position [2437, 0]
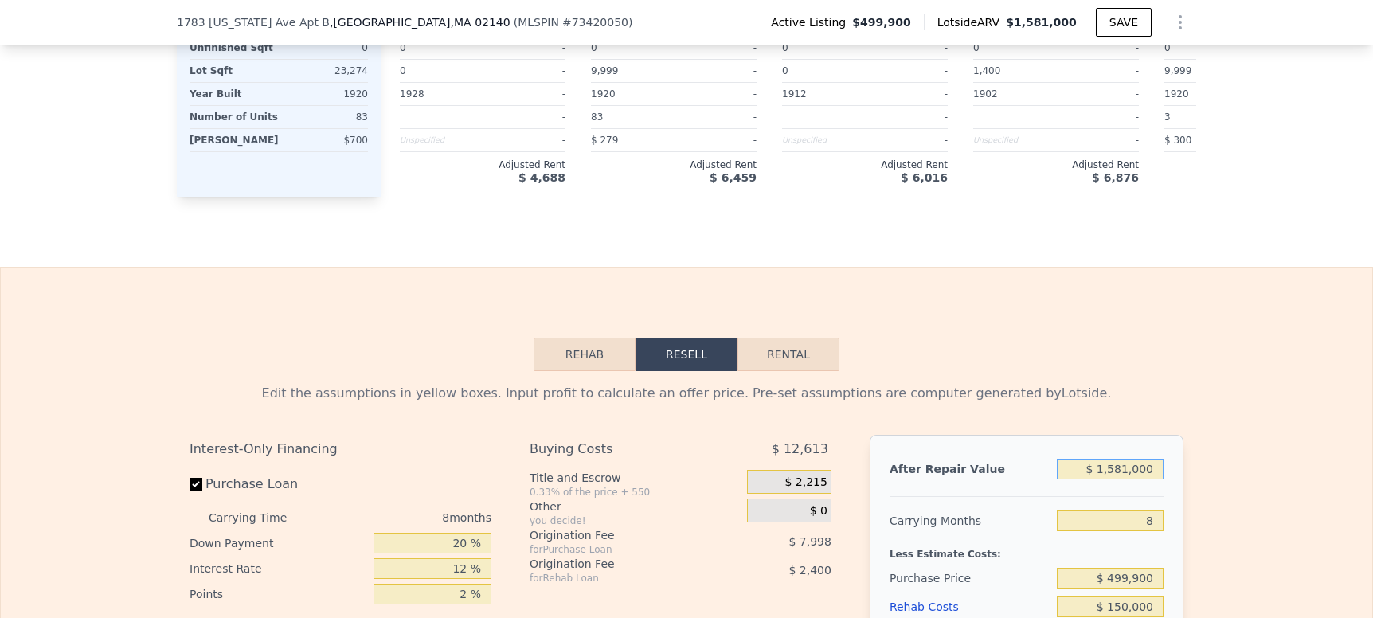
click at [1144, 459] on input "$ 1,581,000" at bounding box center [1110, 469] width 107 height 21
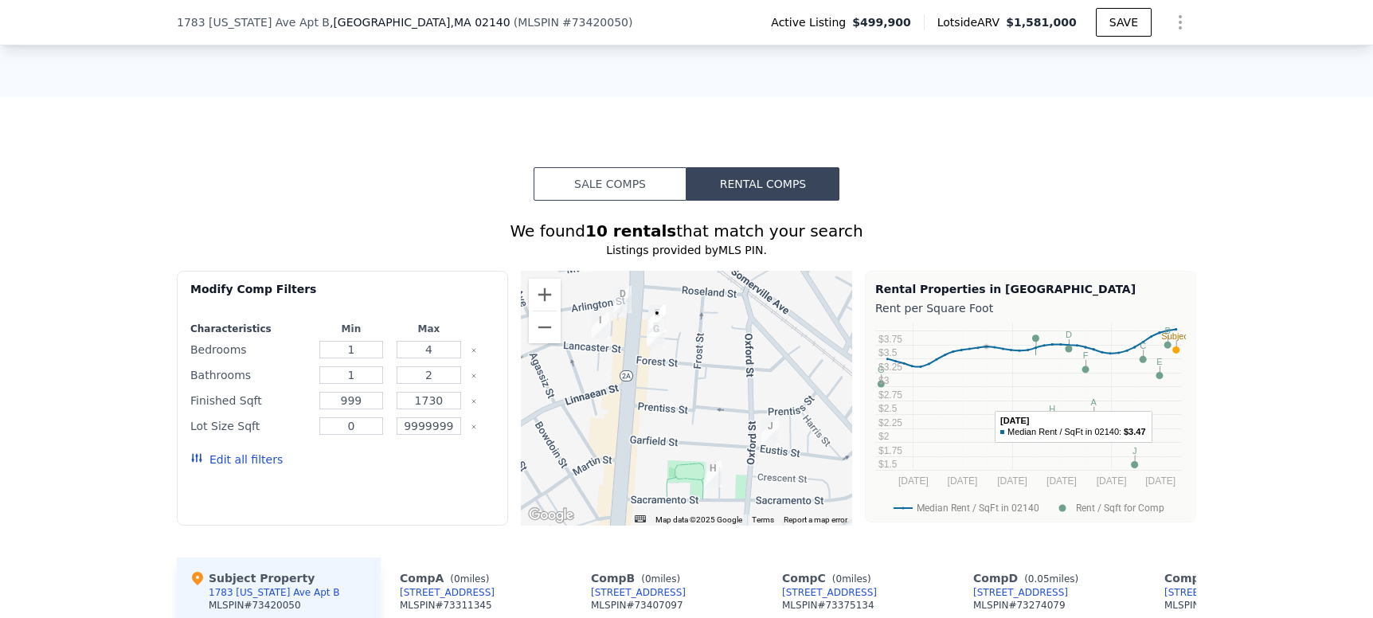
scroll to position [1587, 0]
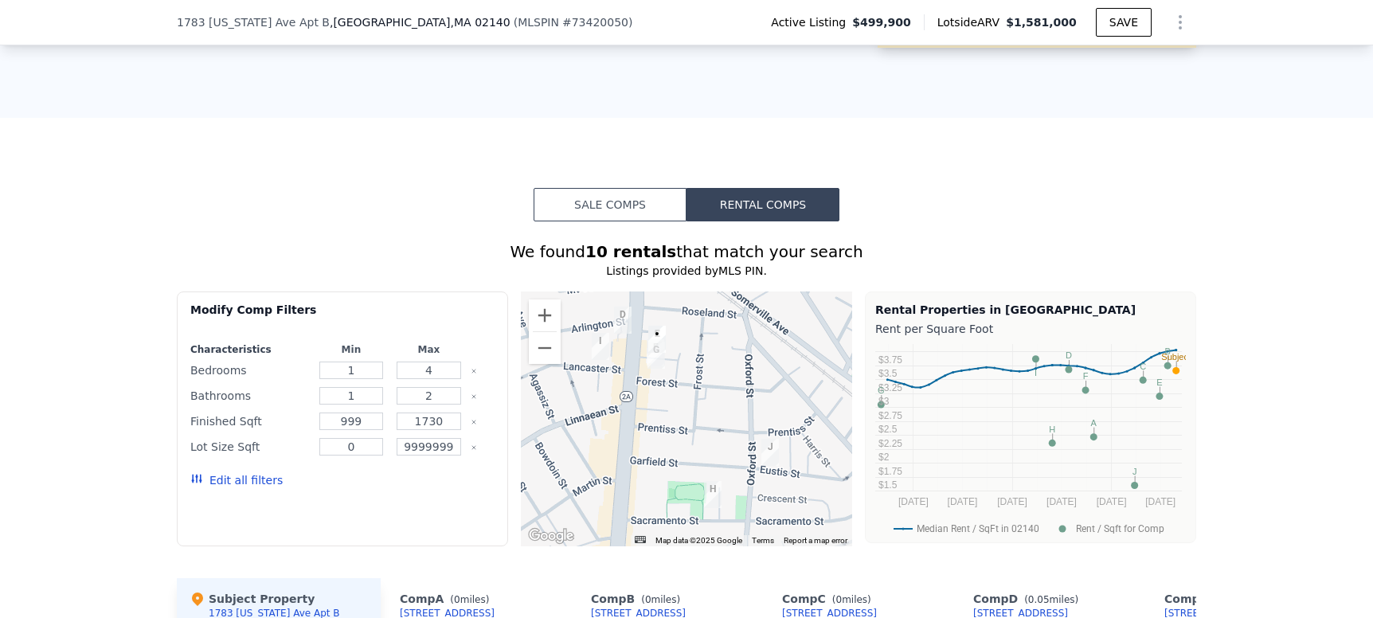
click at [610, 188] on button "Sale Comps" at bounding box center [610, 204] width 153 height 33
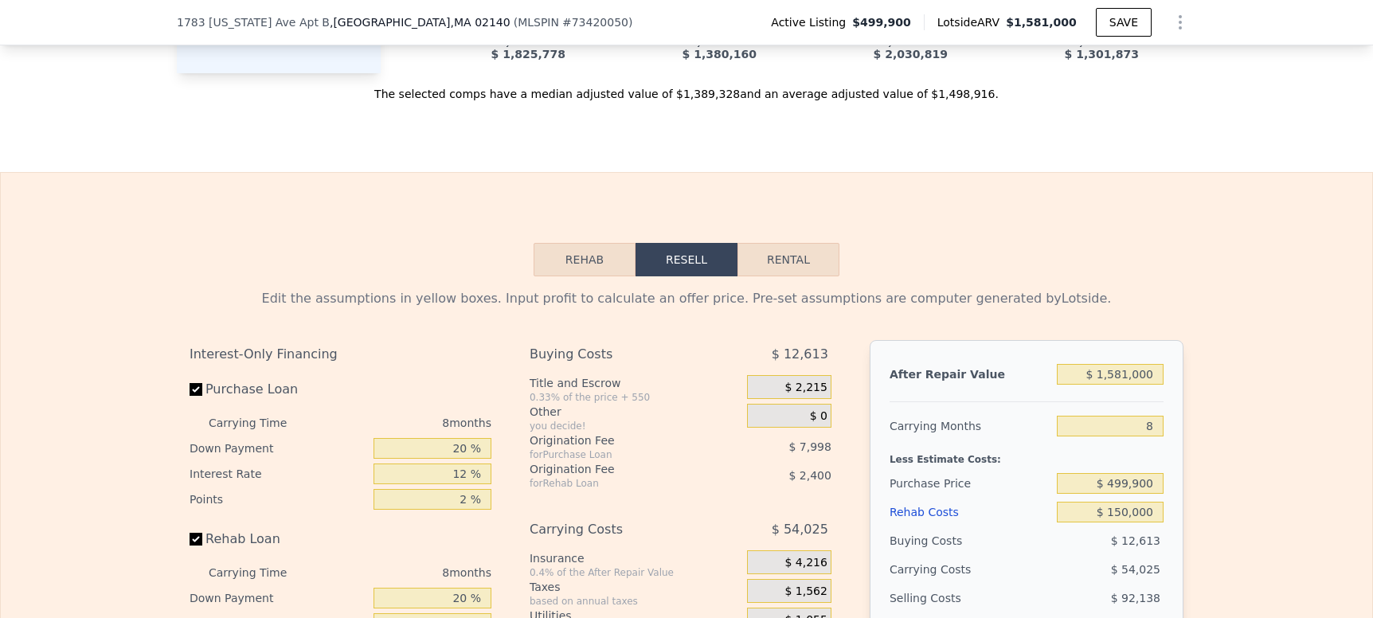
scroll to position [2755, 0]
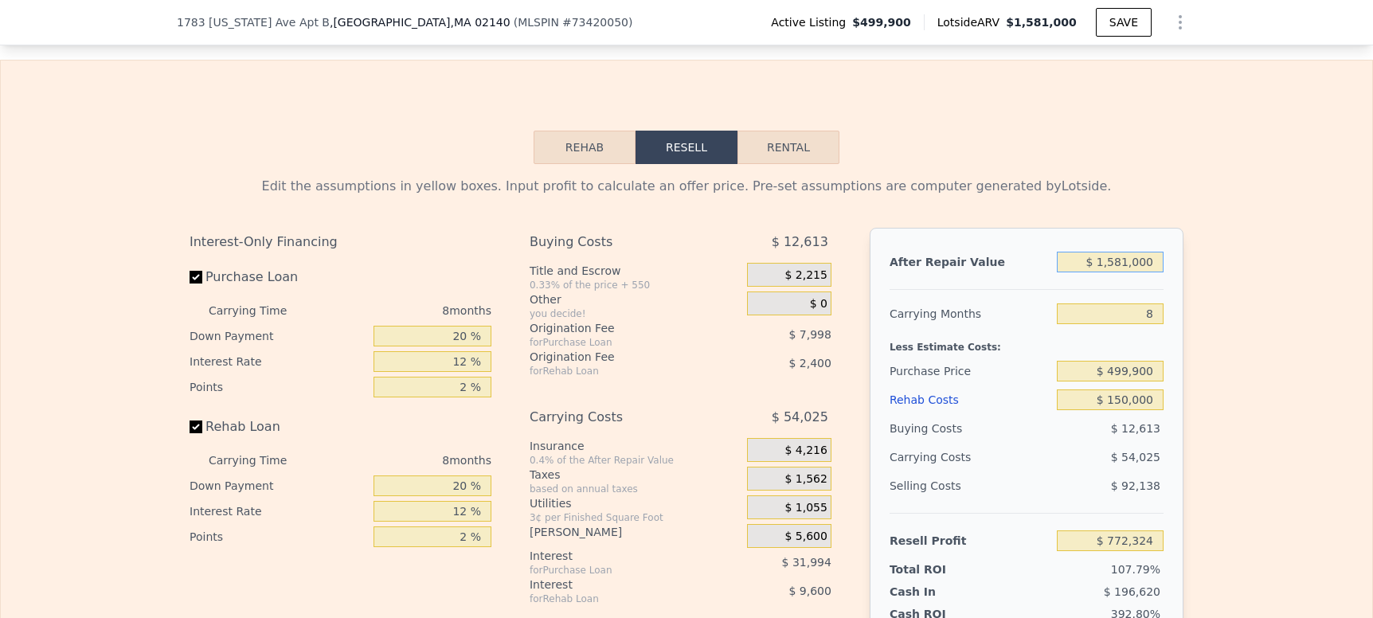
drag, startPoint x: 1108, startPoint y: 174, endPoint x: 1190, endPoint y: 167, distance: 82.3
click at [1190, 167] on div "Edit the assumptions in yellow boxes. Input profit to calculate an offer price.…" at bounding box center [686, 472] width 1019 height 616
type input "$ 10"
type input "-$ 712,862"
type input "$ 100"
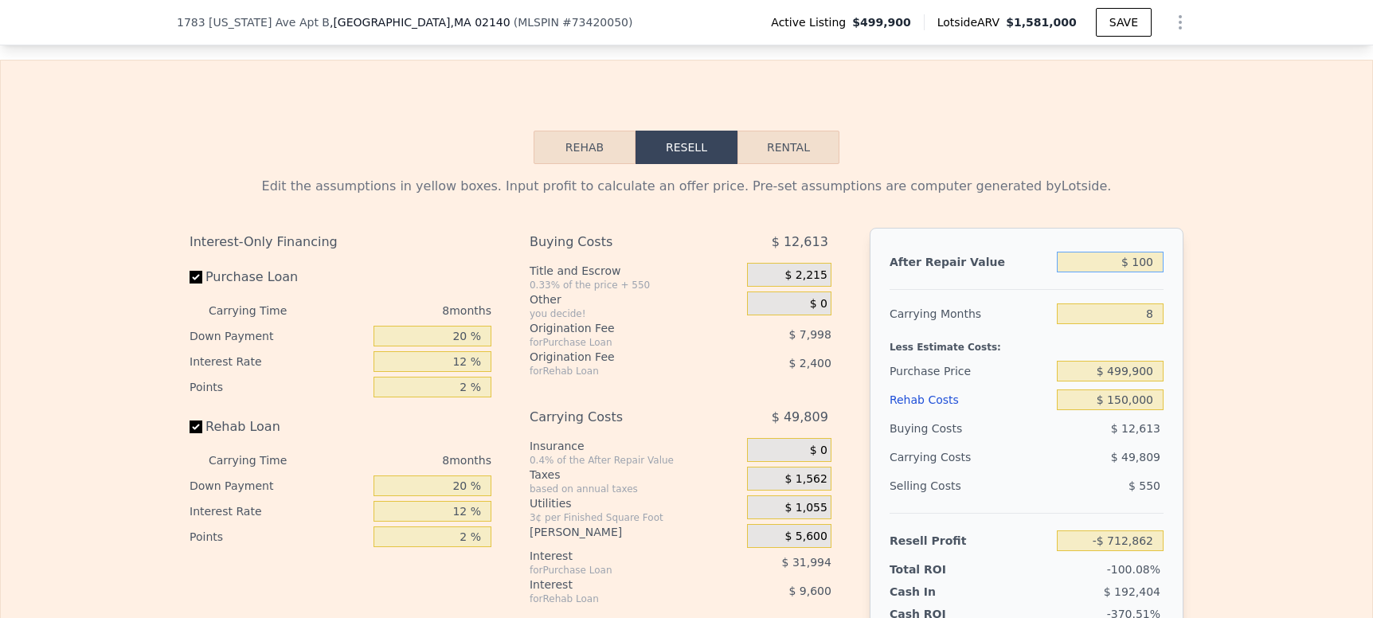
type input "-$ 712,778"
type input "$ 1,000"
type input "-$ 711,933"
type input "$ 10,000"
type input "-$ 703,478"
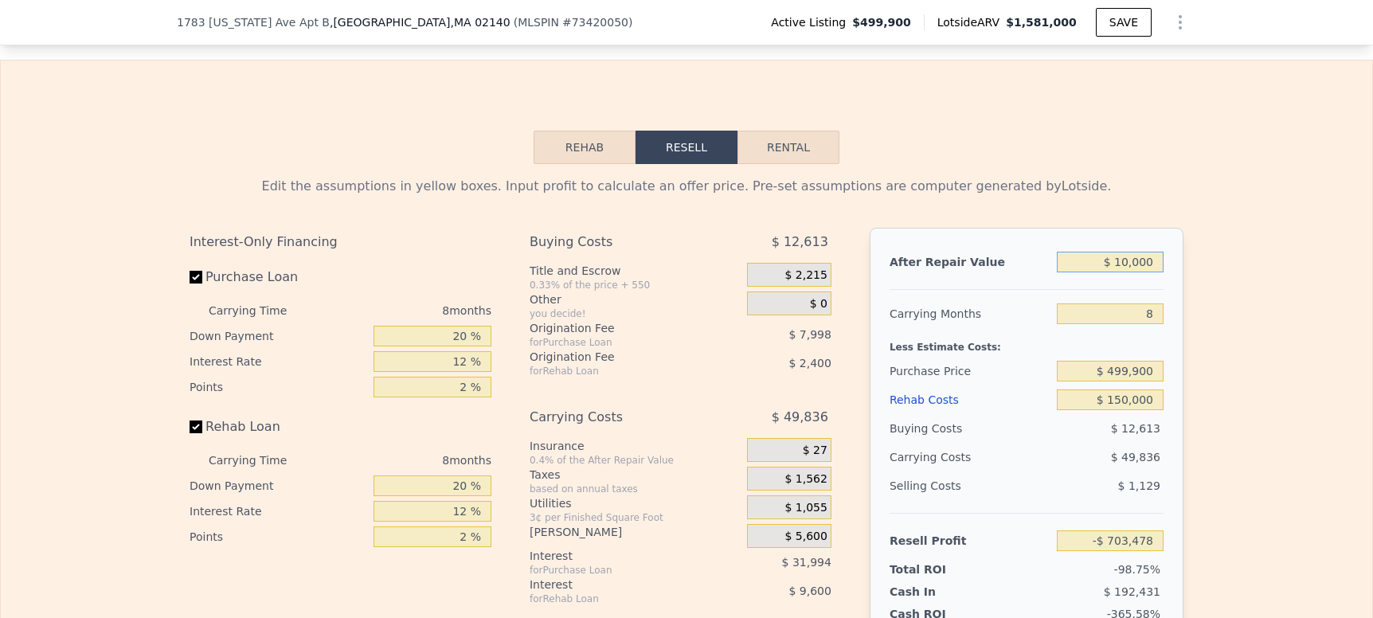
type input "$ 100,000"
type input "-$ 618,932"
type input "$ 1,000,000"
type input "$ 226,531"
click at [1043, 471] on div "Selling Costs $ 58,480" at bounding box center [1026, 491] width 274 height 41
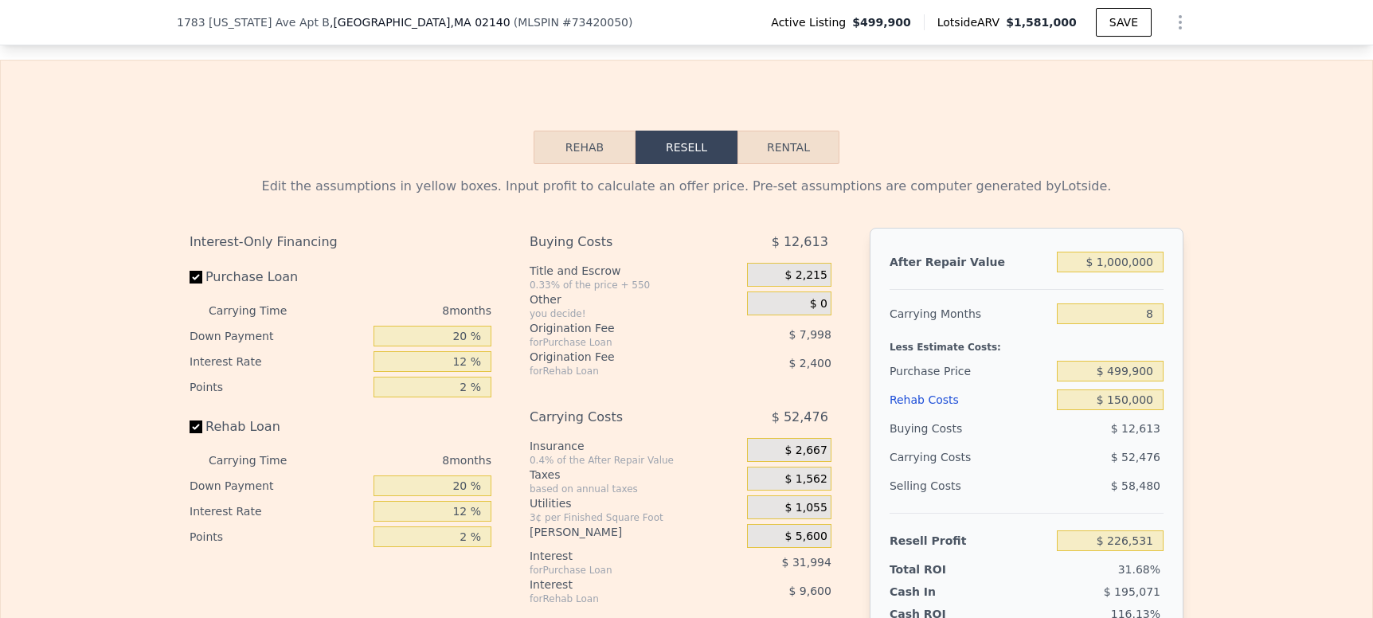
scroll to position [2543, 0]
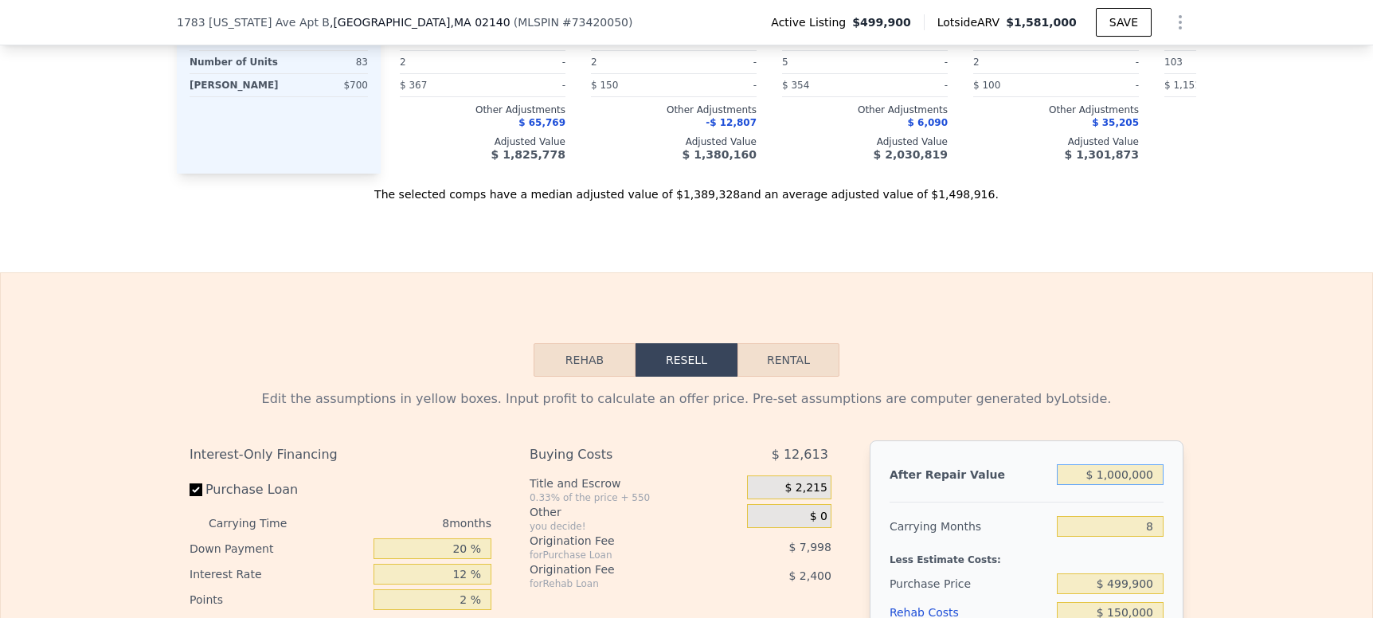
click at [1112, 464] on input "$ 1,000,000" at bounding box center [1110, 474] width 107 height 21
type input "$ 100,000"
type input "-$ 618,932"
type input "$ 1,200,000"
type input "$ 414,412"
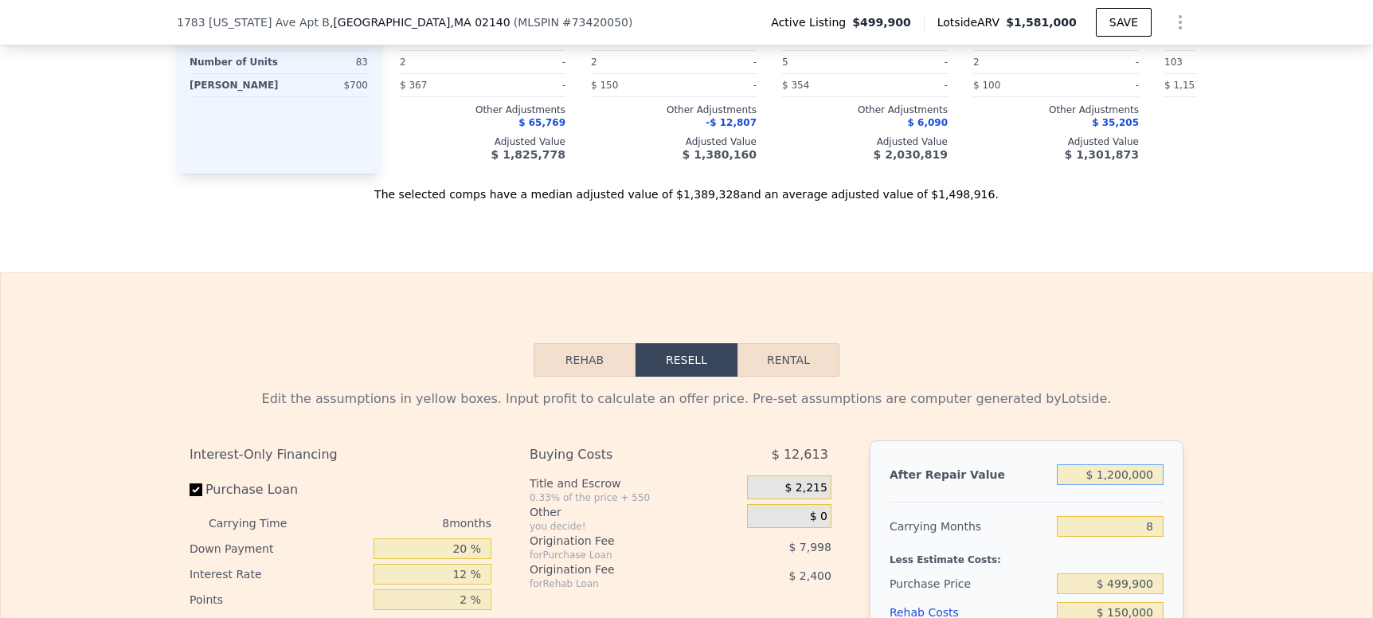
type input "$ 1,200,000"
click at [1108, 516] on input "8" at bounding box center [1110, 526] width 107 height 21
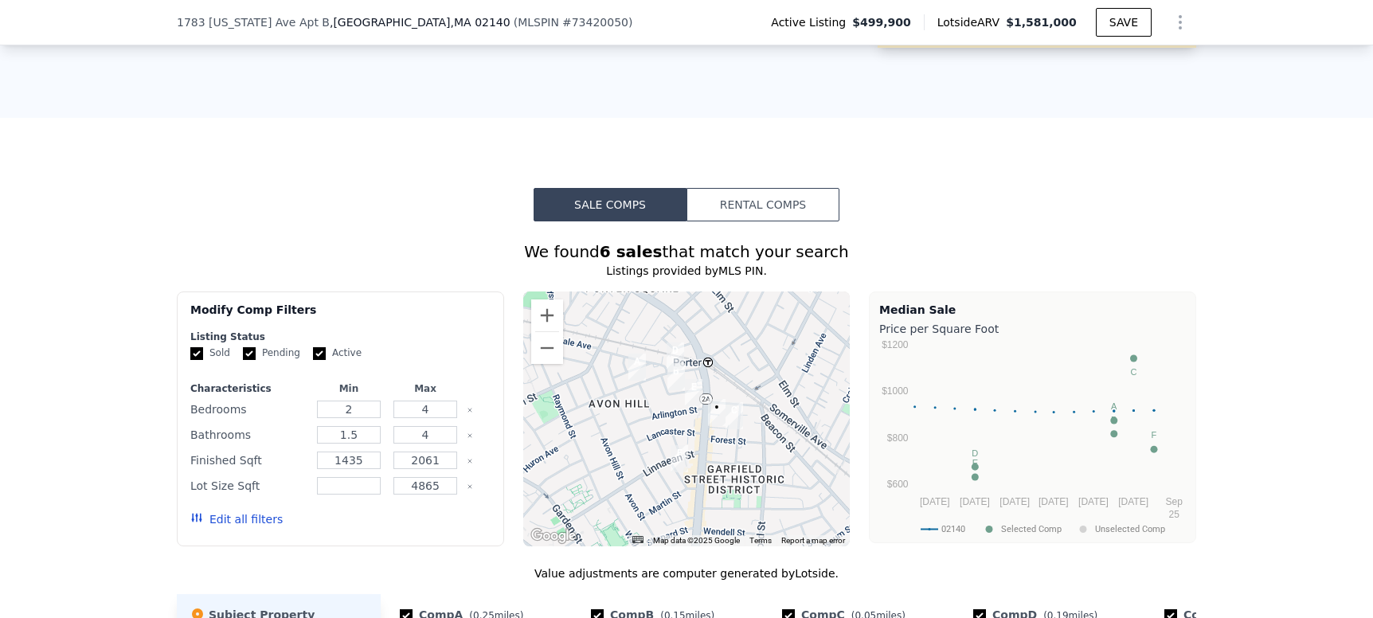
scroll to position [1374, 0]
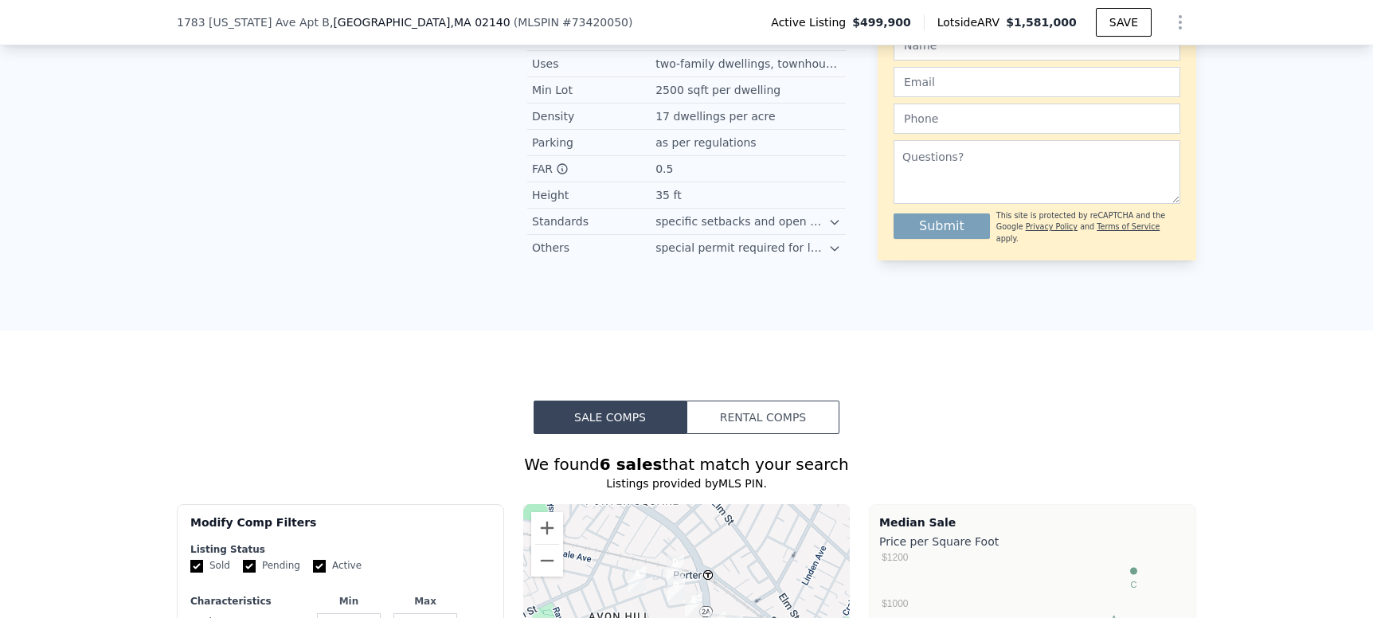
click at [715, 401] on button "Rental Comps" at bounding box center [762, 417] width 153 height 33
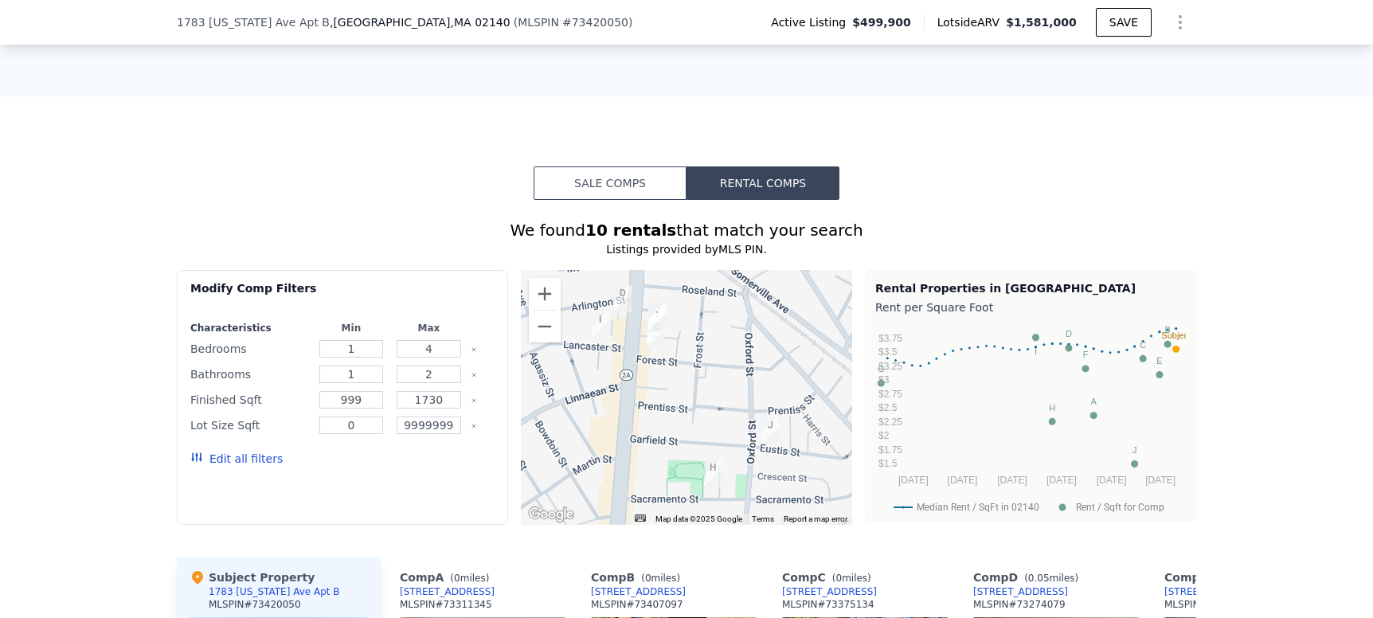
scroll to position [1587, 0]
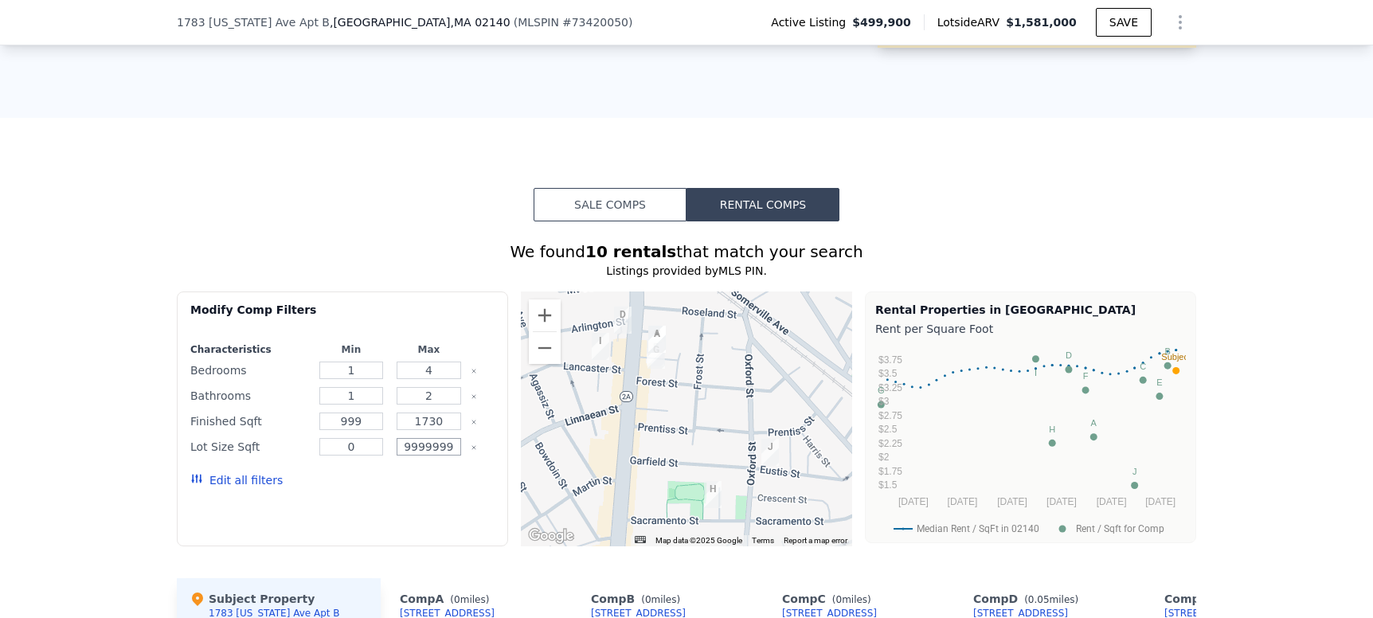
drag, startPoint x: 397, startPoint y: 346, endPoint x: 489, endPoint y: 355, distance: 92.0
click at [489, 355] on div "Modify Comp Filters Characteristics Min Max Bedrooms 1 4 Bathrooms 1 2 Finished…" at bounding box center [342, 418] width 331 height 255
type input "0"
click at [374, 469] on button "Update Search" at bounding box center [434, 480] width 120 height 22
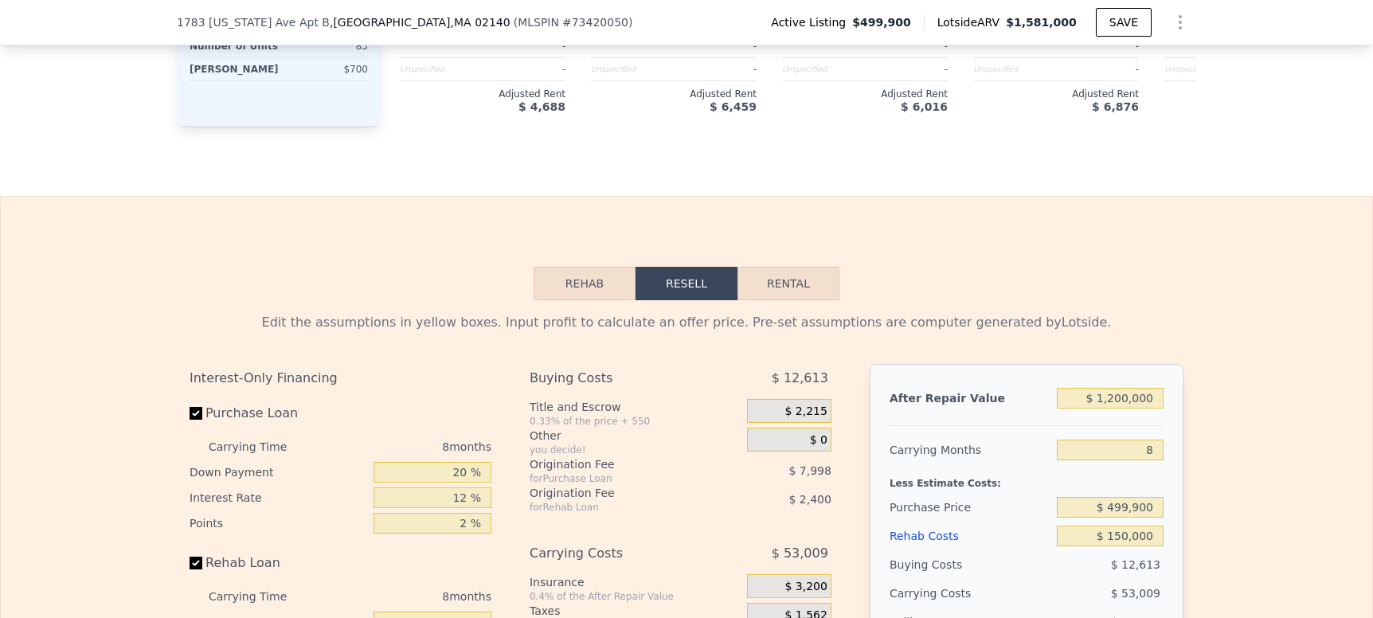
scroll to position [2543, 0]
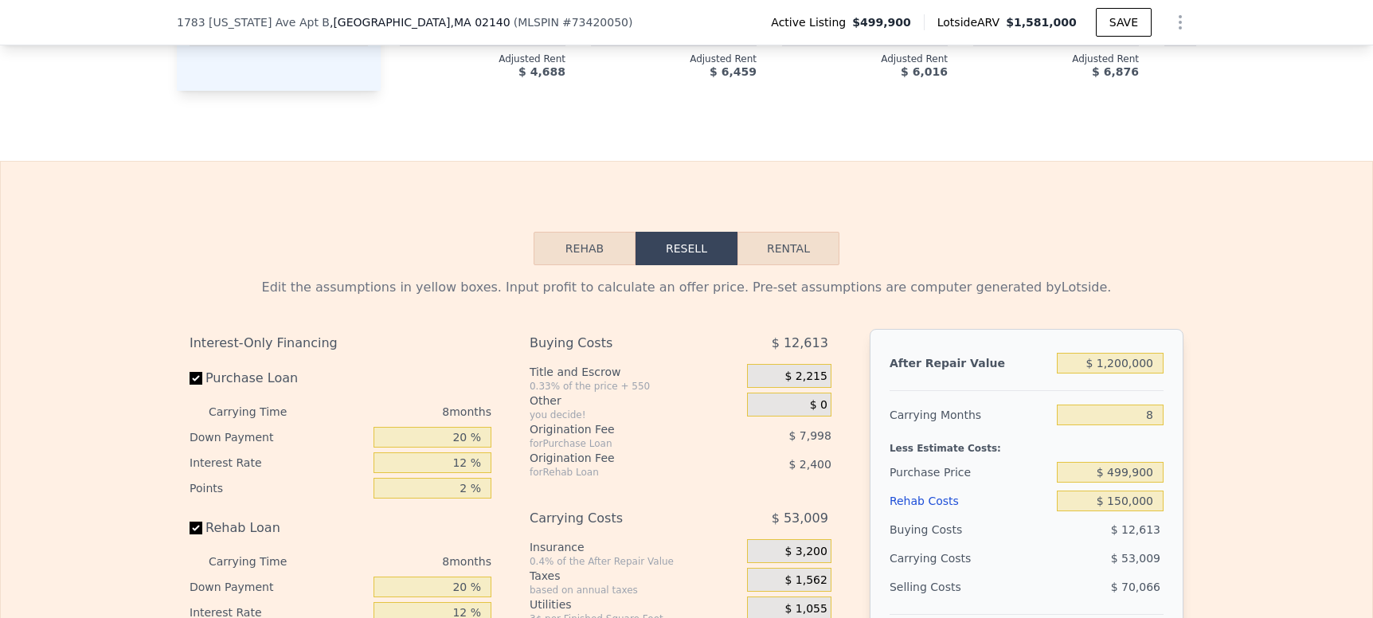
click at [767, 232] on button "Rental" at bounding box center [788, 248] width 102 height 33
select select "30"
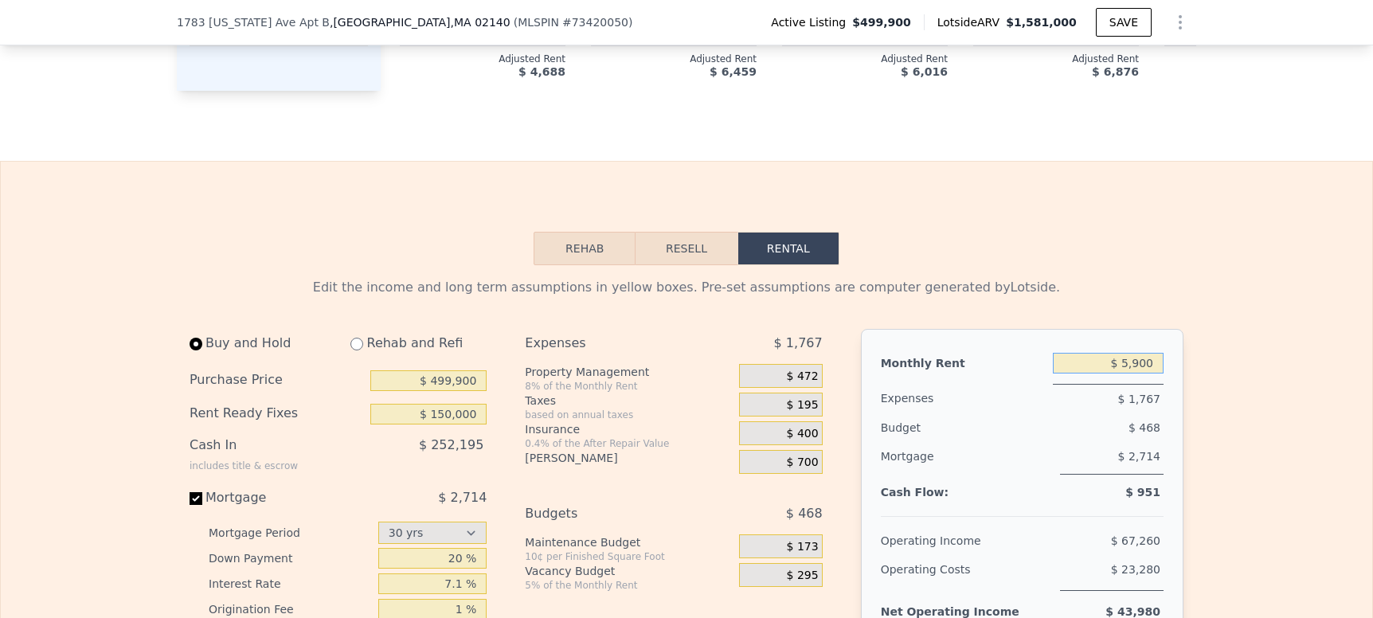
drag, startPoint x: 1115, startPoint y: 268, endPoint x: 1193, endPoint y: 256, distance: 78.9
type input "$ 5"
type input "$ 4,900"
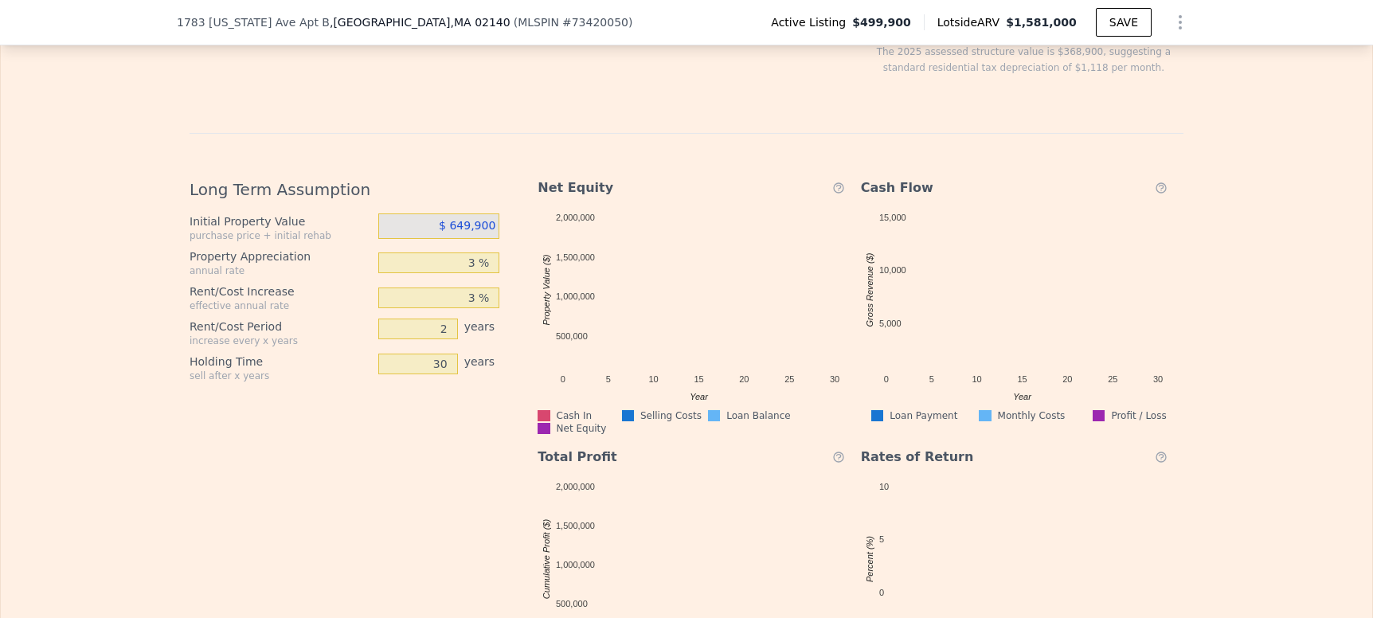
scroll to position [3180, 0]
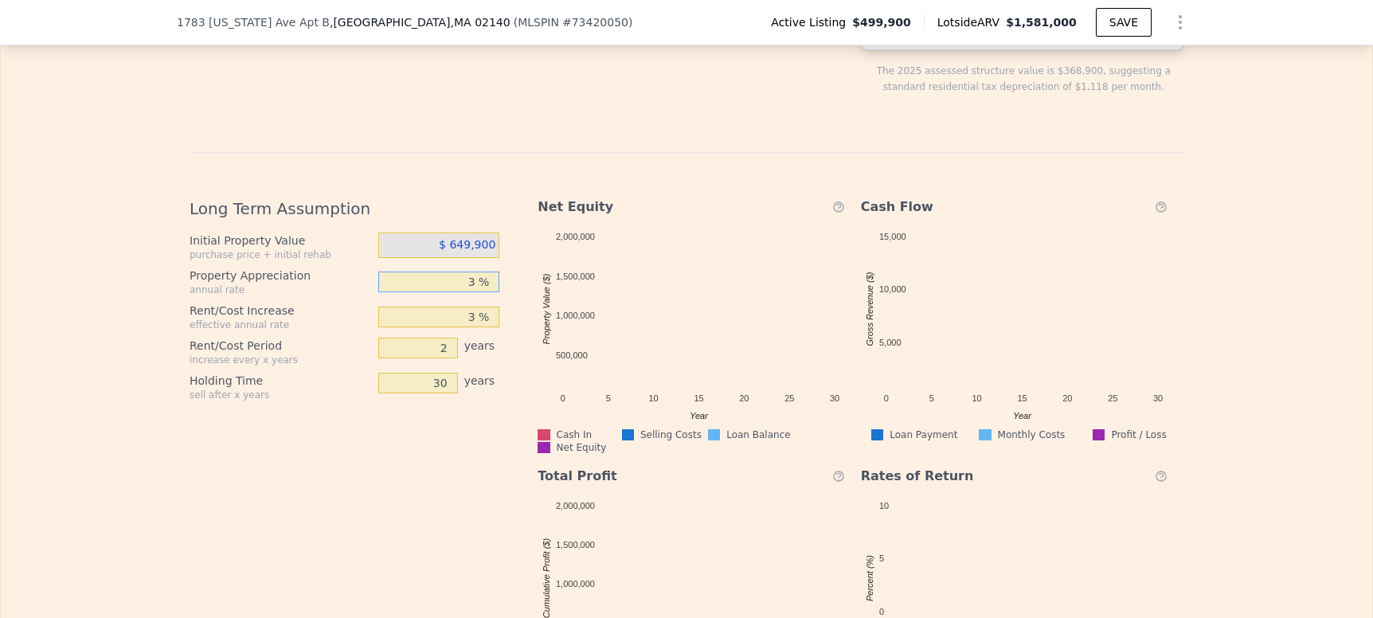
click at [478, 272] on input "3 %" at bounding box center [439, 282] width 122 height 21
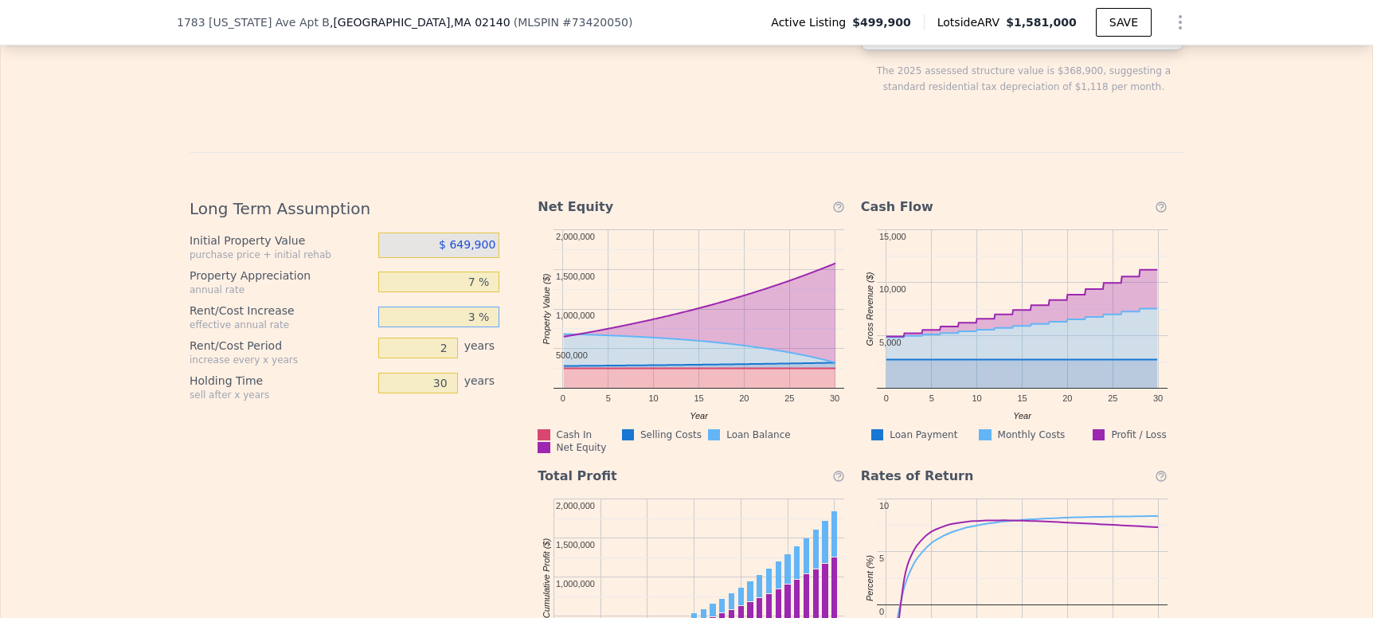
click at [444, 307] on input "3 %" at bounding box center [439, 317] width 122 height 21
type input "7.0 %"
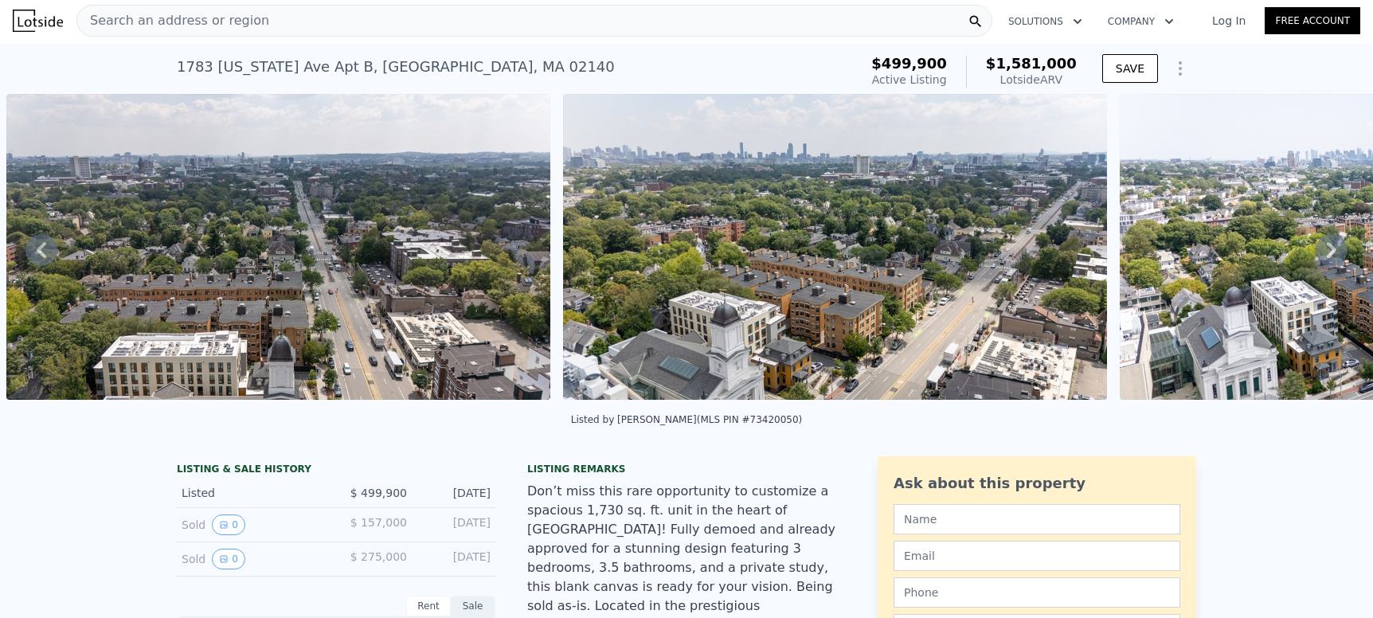
scroll to position [0, 0]
